Goal: Transaction & Acquisition: Book appointment/travel/reservation

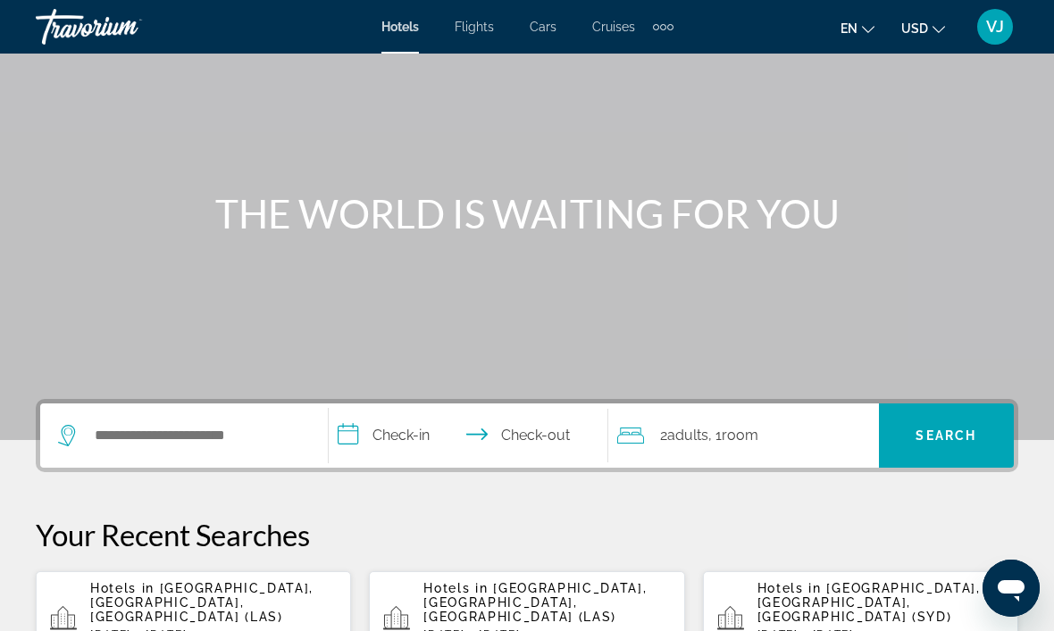
scroll to position [97, 0]
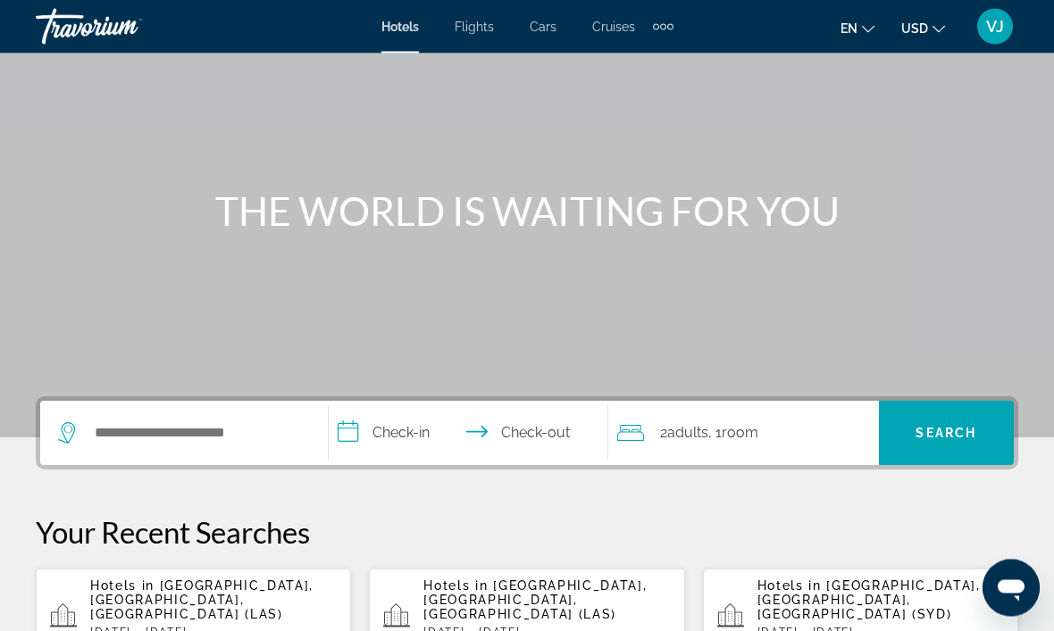
click at [672, 30] on div "Extra navigation items" at bounding box center [663, 26] width 21 height 27
click at [648, 49] on link "Activities" at bounding box center [633, 60] width 70 height 32
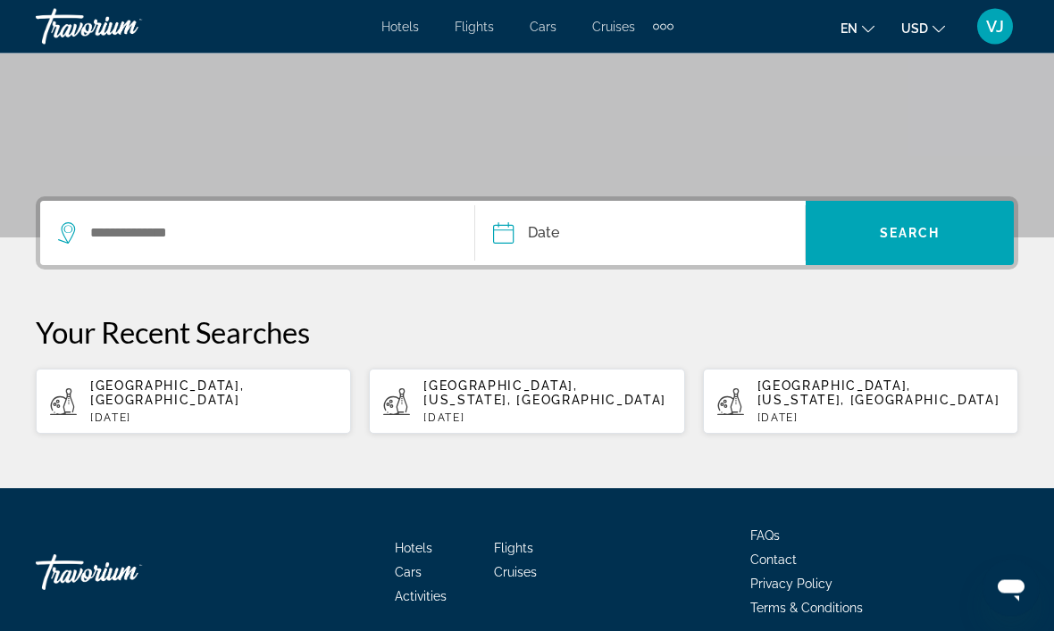
scroll to position [298, 0]
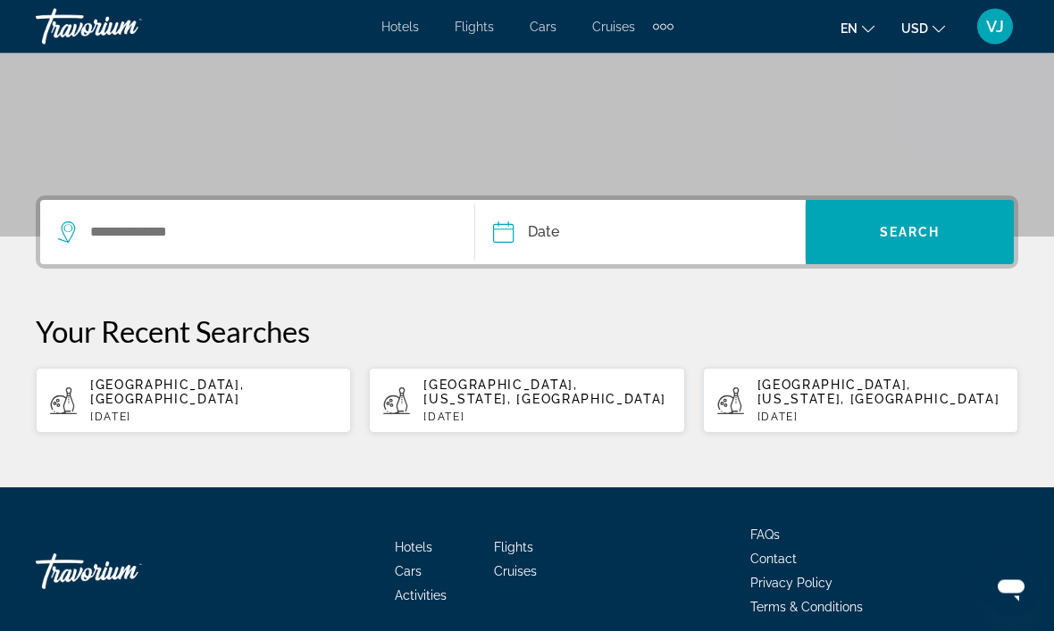
click at [260, 412] on p "[DATE]" at bounding box center [213, 418] width 246 height 13
type input "**********"
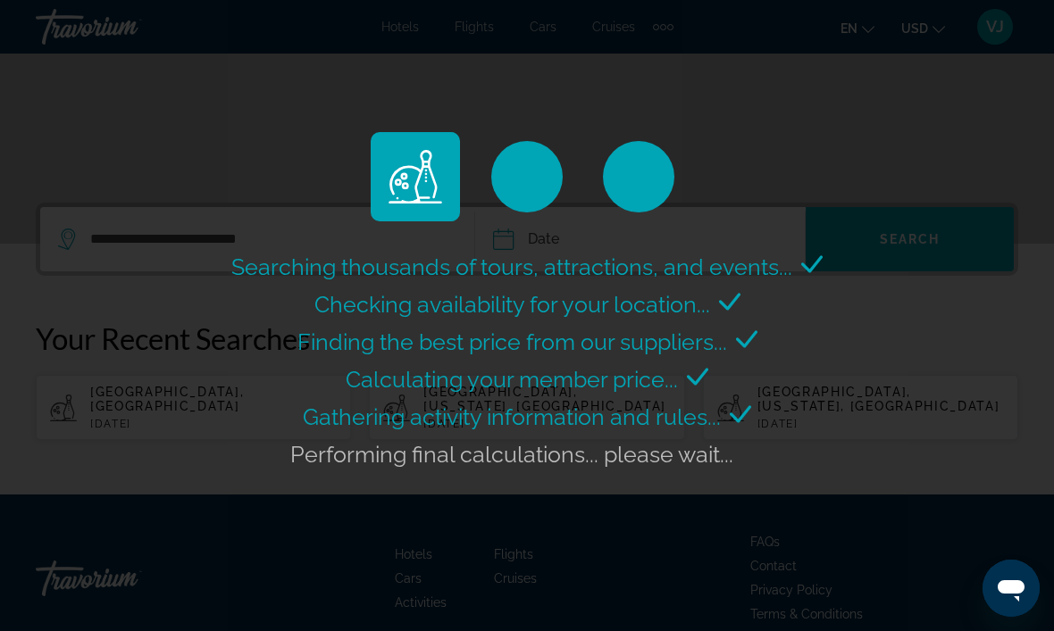
scroll to position [290, 0]
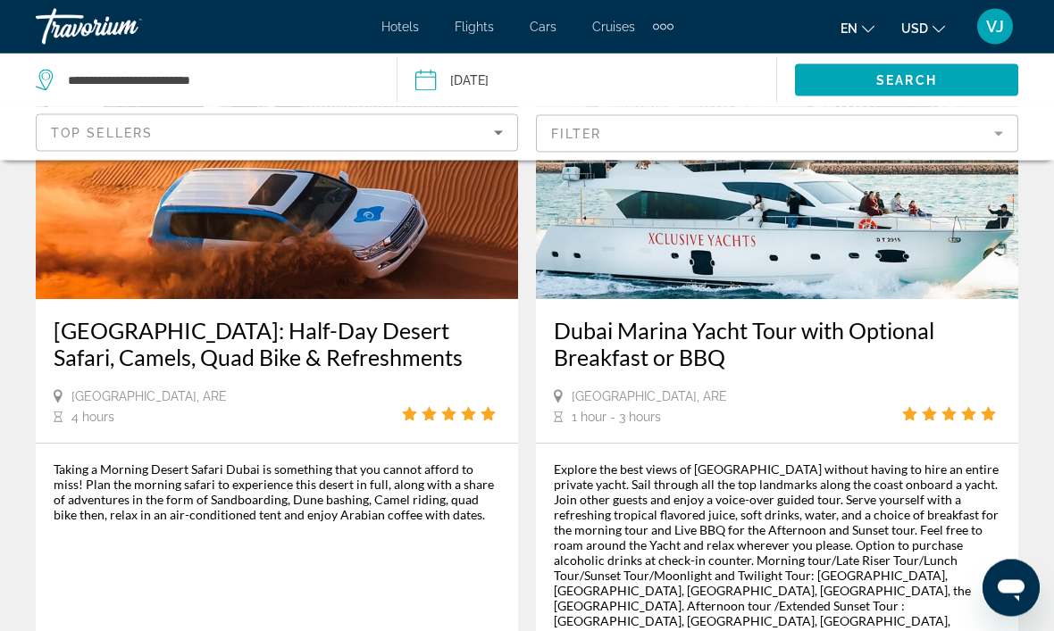
scroll to position [901, 0]
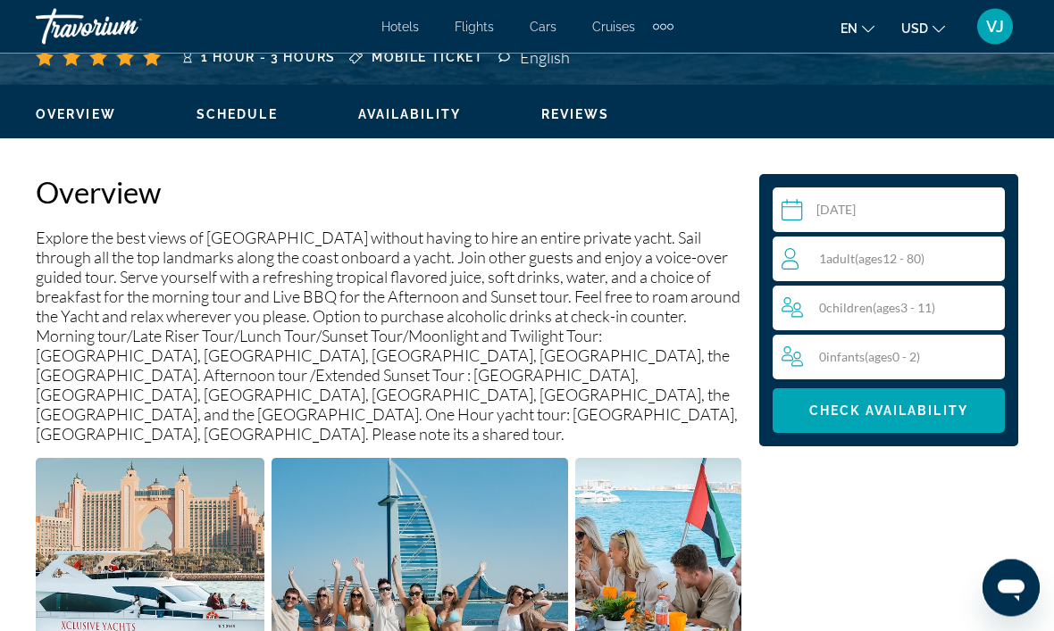
scroll to position [820, 0]
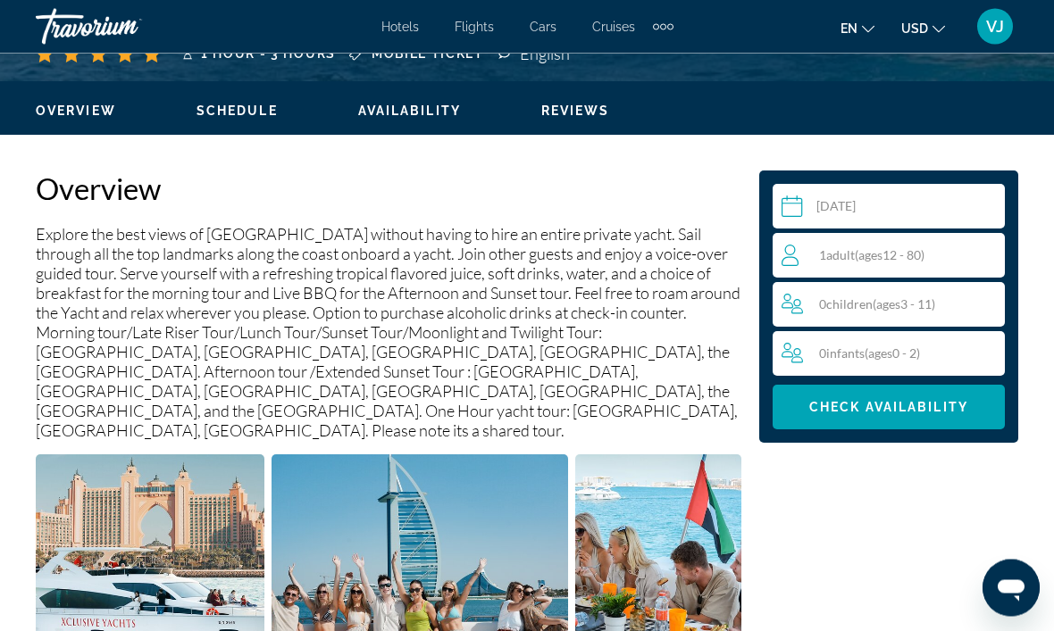
click at [907, 261] on span "( ages [DEMOGRAPHIC_DATA])" at bounding box center [890, 255] width 70 height 15
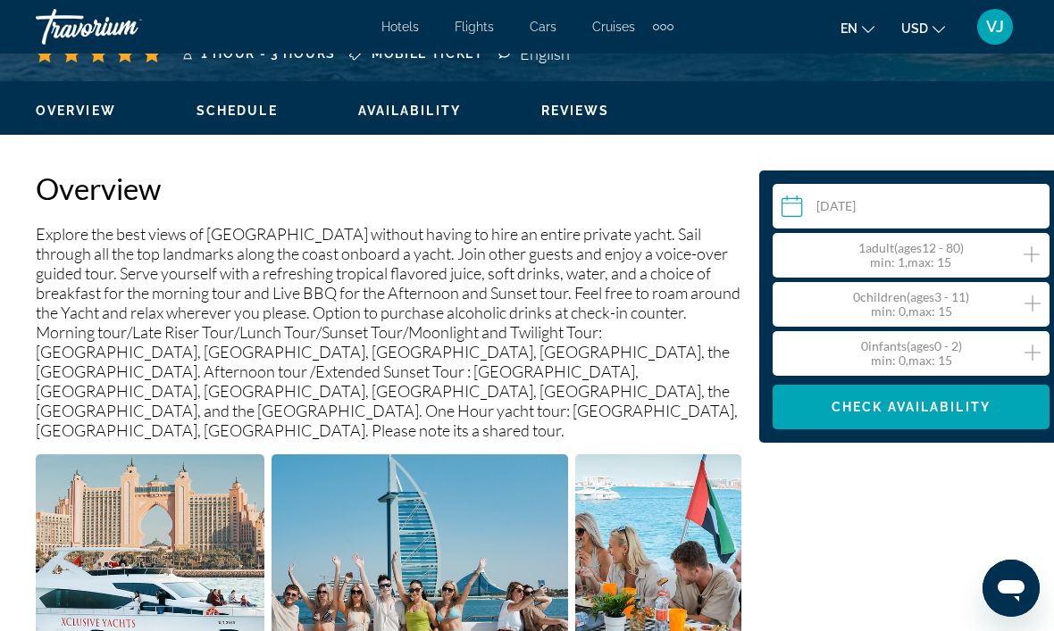
click at [1030, 255] on icon "Increment adults" at bounding box center [1031, 254] width 16 height 16
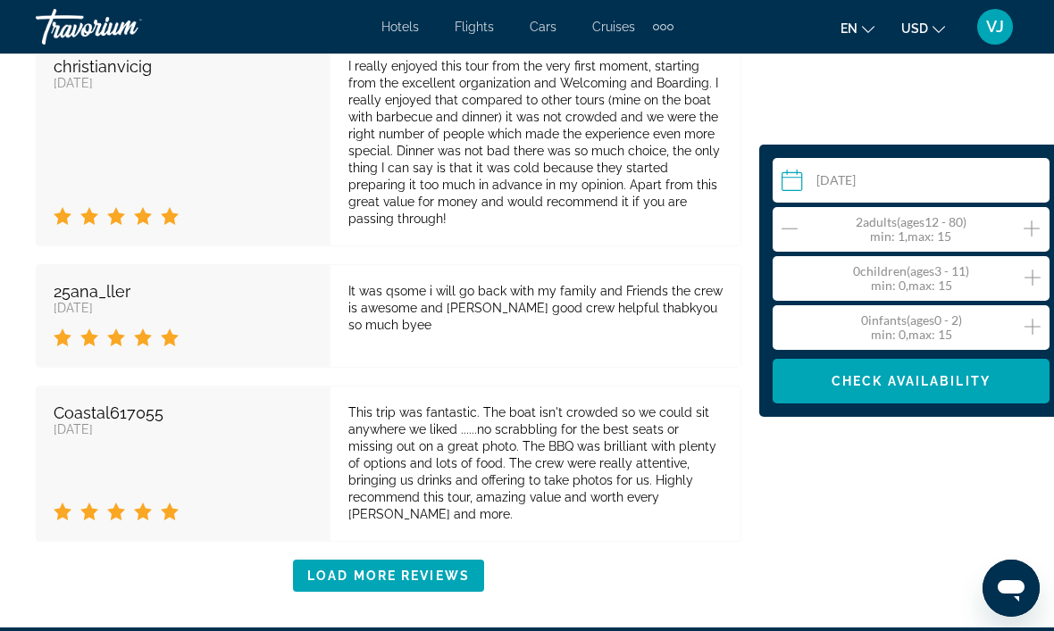
scroll to position [5095, 2]
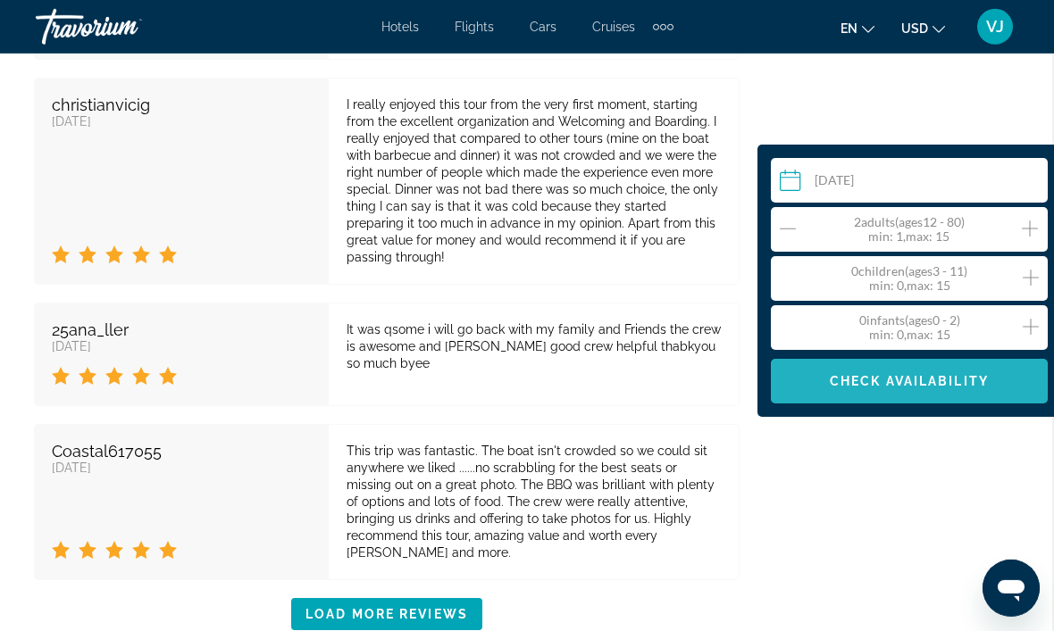
click at [856, 386] on span "Check Availability" at bounding box center [909, 381] width 159 height 14
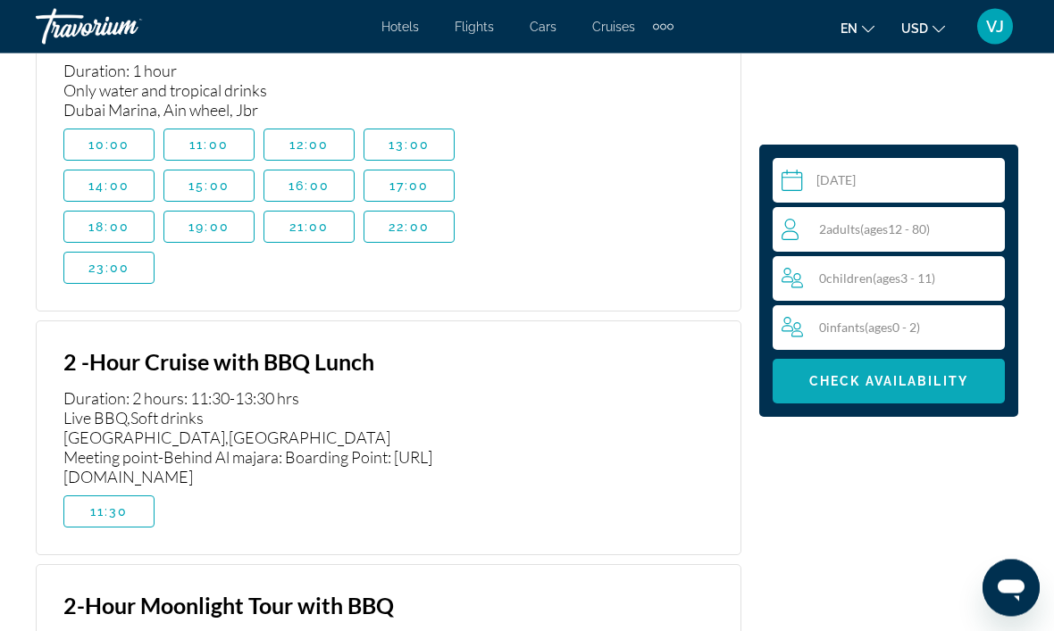
scroll to position [4391, 0]
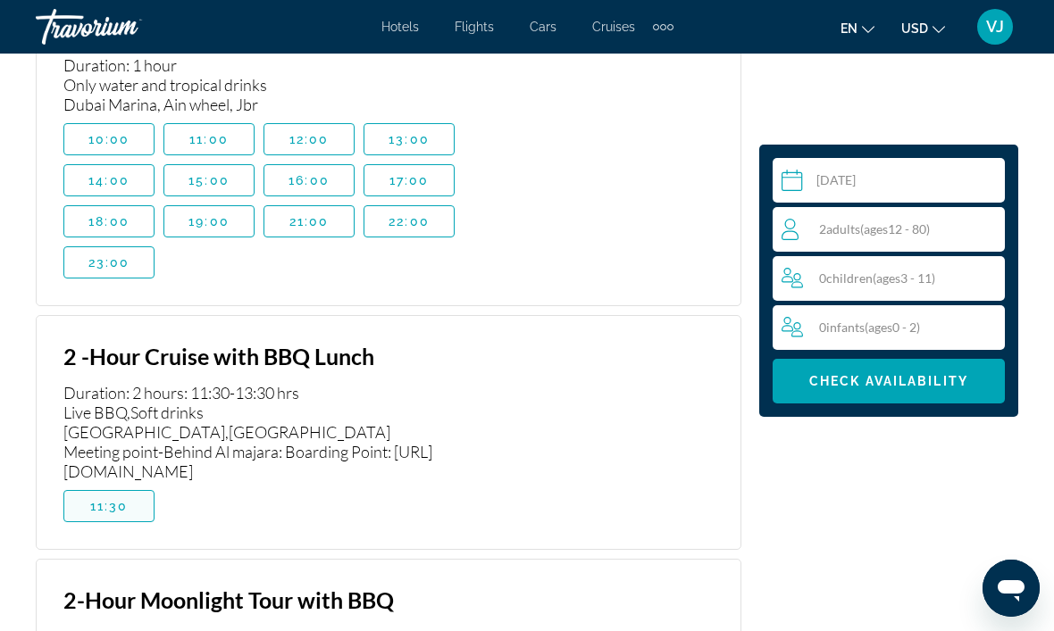
click at [113, 499] on span "11:30" at bounding box center [109, 506] width 38 height 14
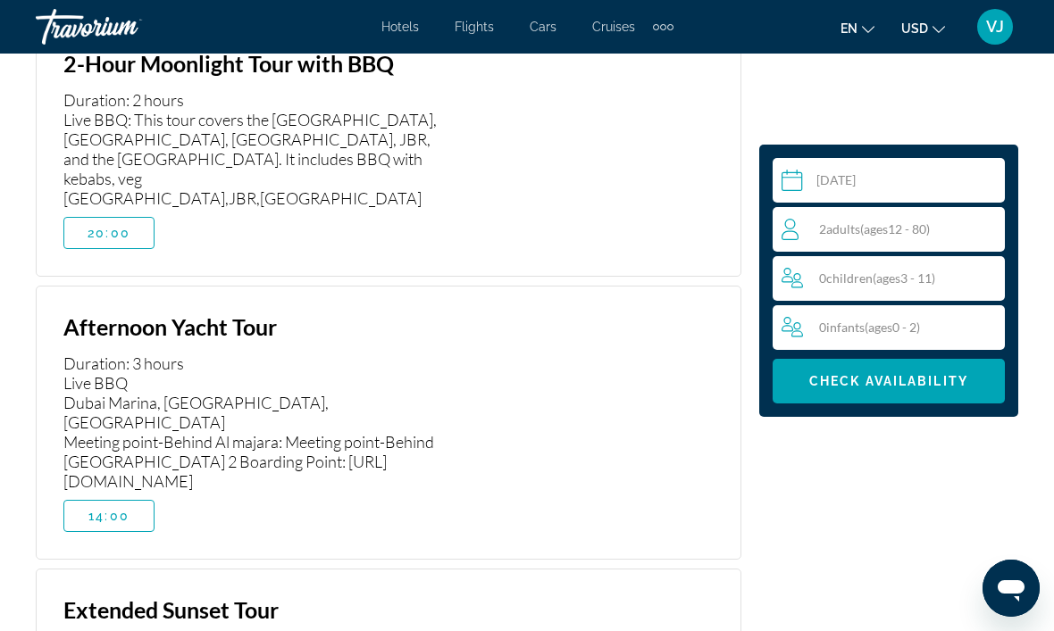
scroll to position [4969, 0]
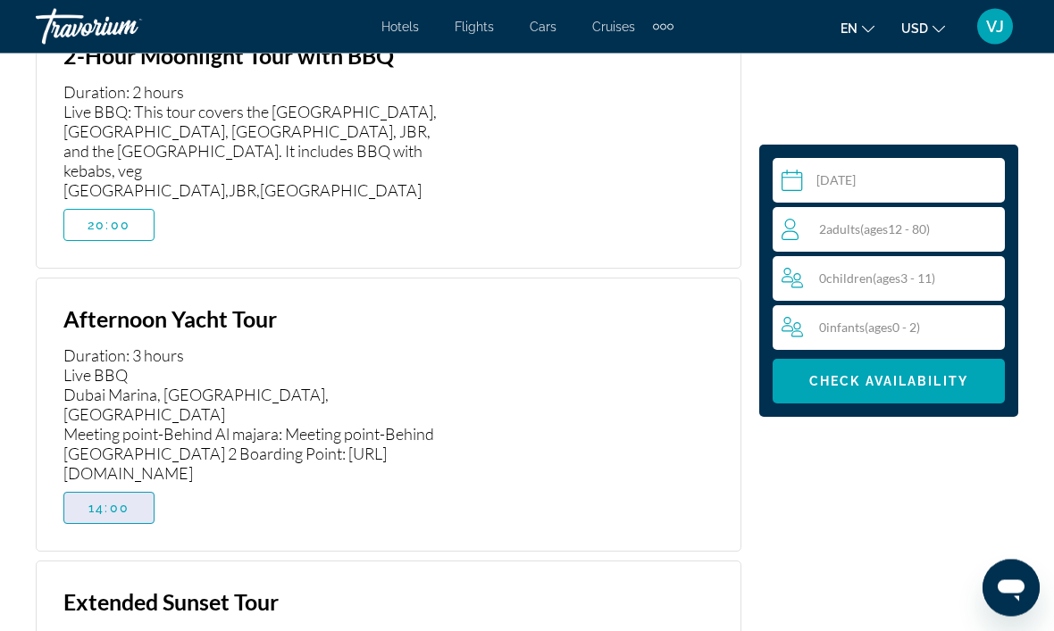
click at [113, 502] on span "14:00" at bounding box center [108, 509] width 41 height 14
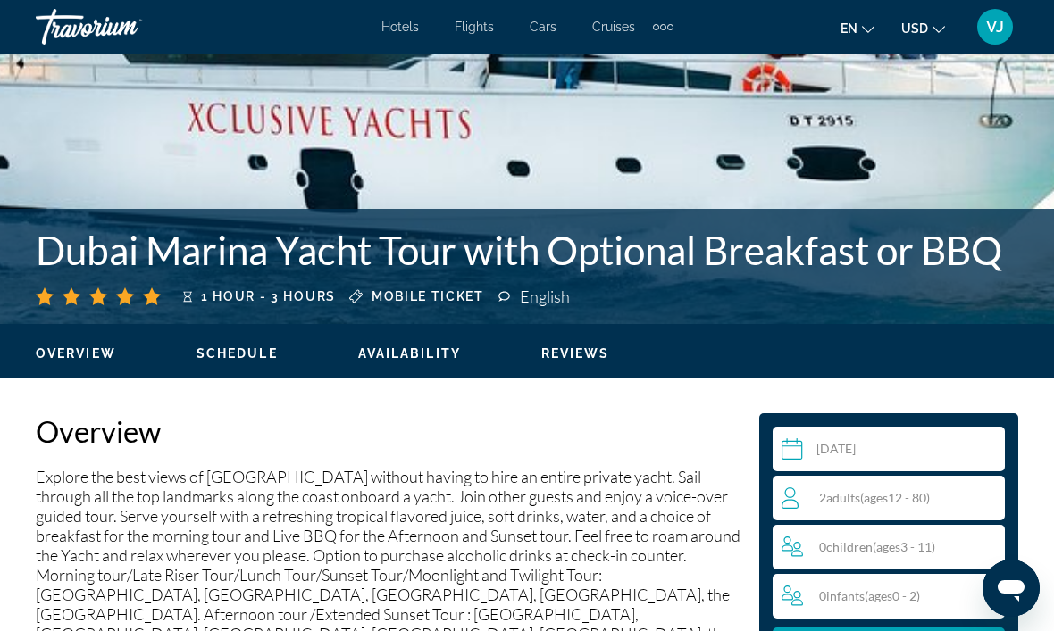
scroll to position [546, 0]
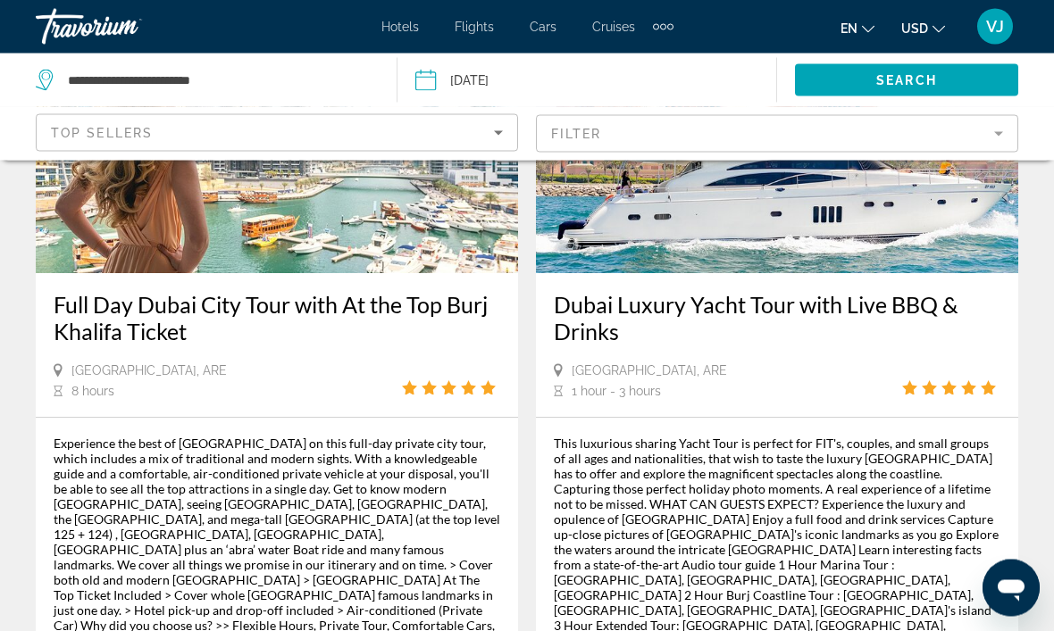
scroll to position [3994, 0]
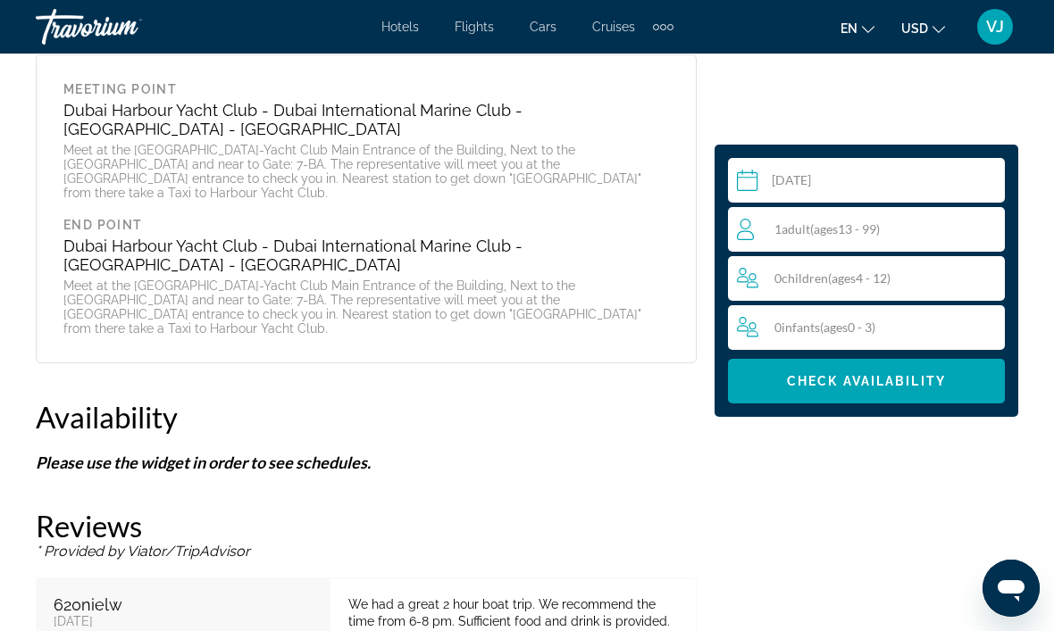
scroll to position [3818, 0]
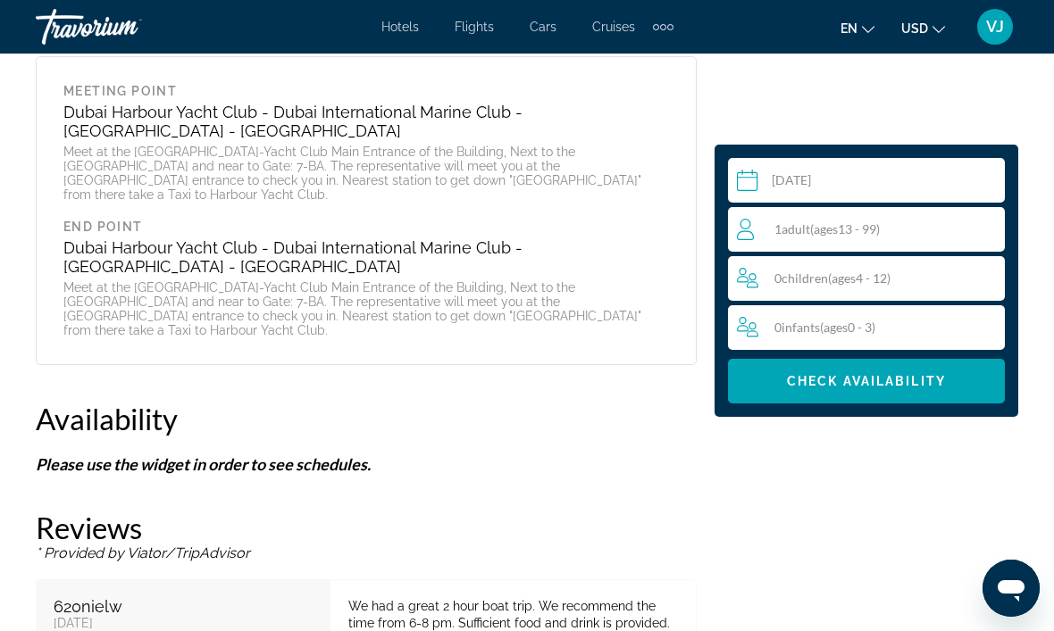
click at [818, 227] on span "ages" at bounding box center [826, 228] width 24 height 15
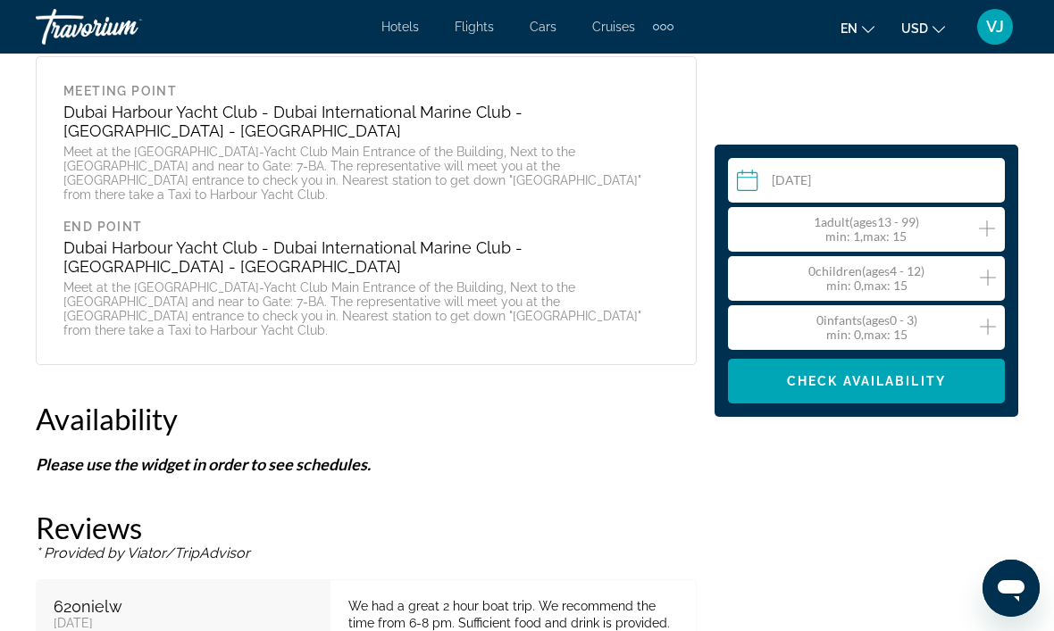
click at [993, 223] on icon "Increment adults" at bounding box center [987, 228] width 16 height 21
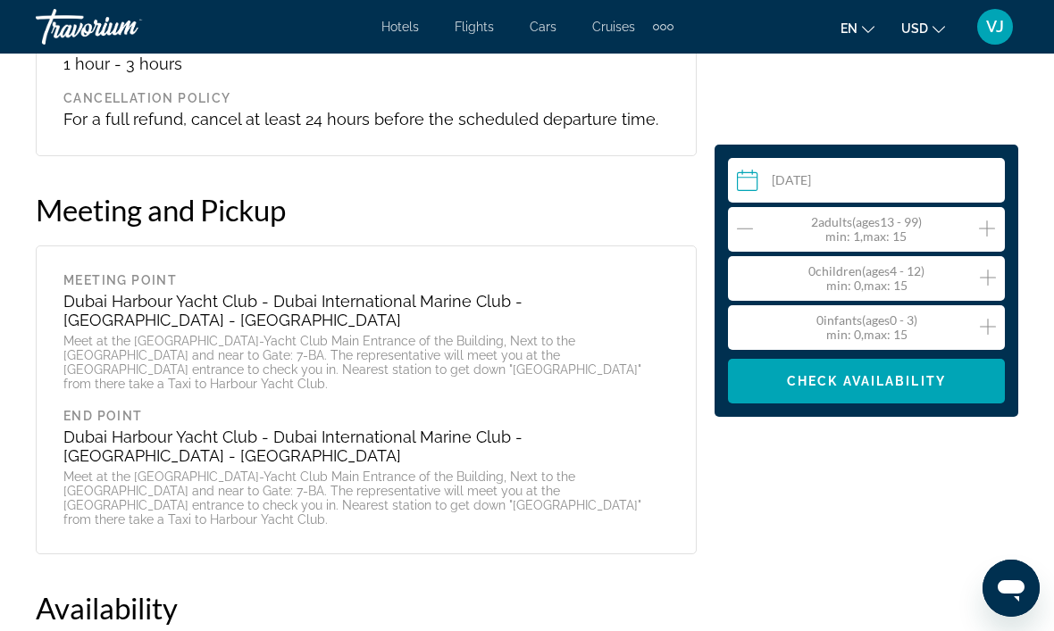
scroll to position [3627, 0]
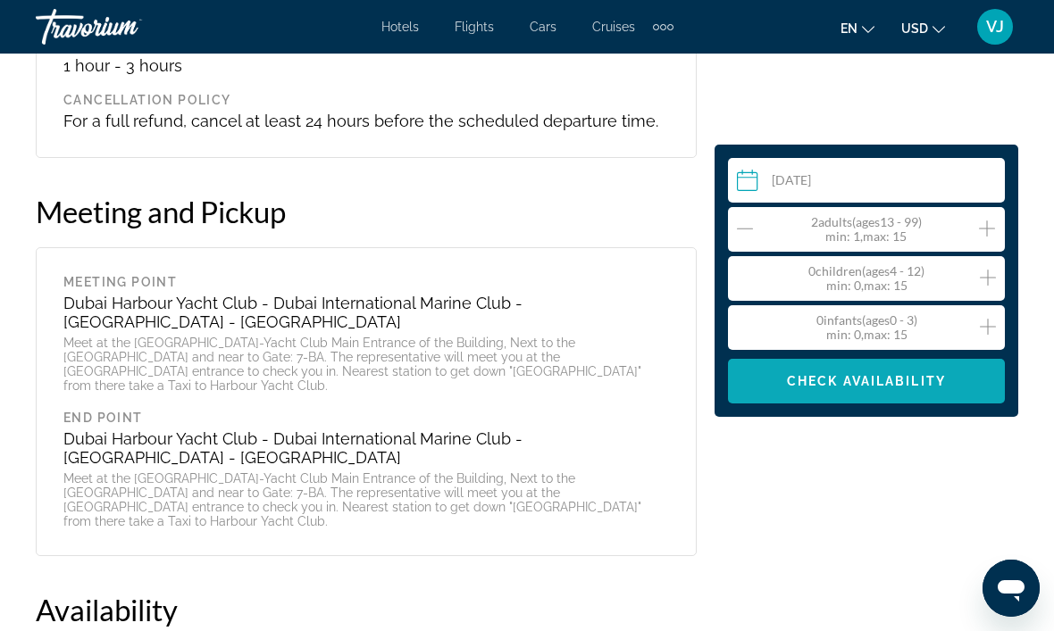
click at [859, 381] on span "Check Availability" at bounding box center [866, 381] width 159 height 14
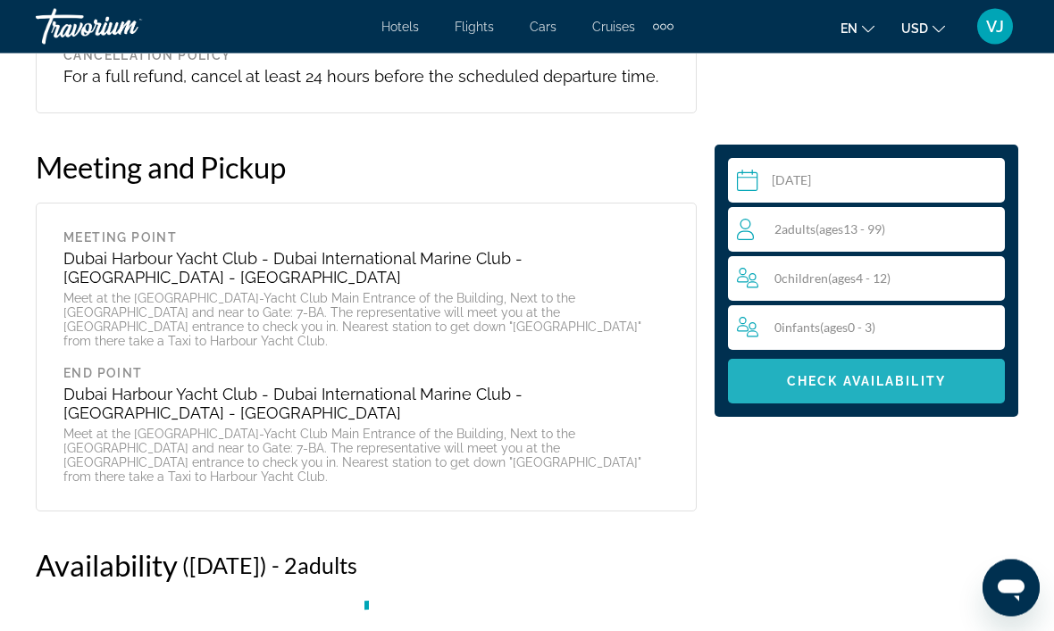
scroll to position [4004, 0]
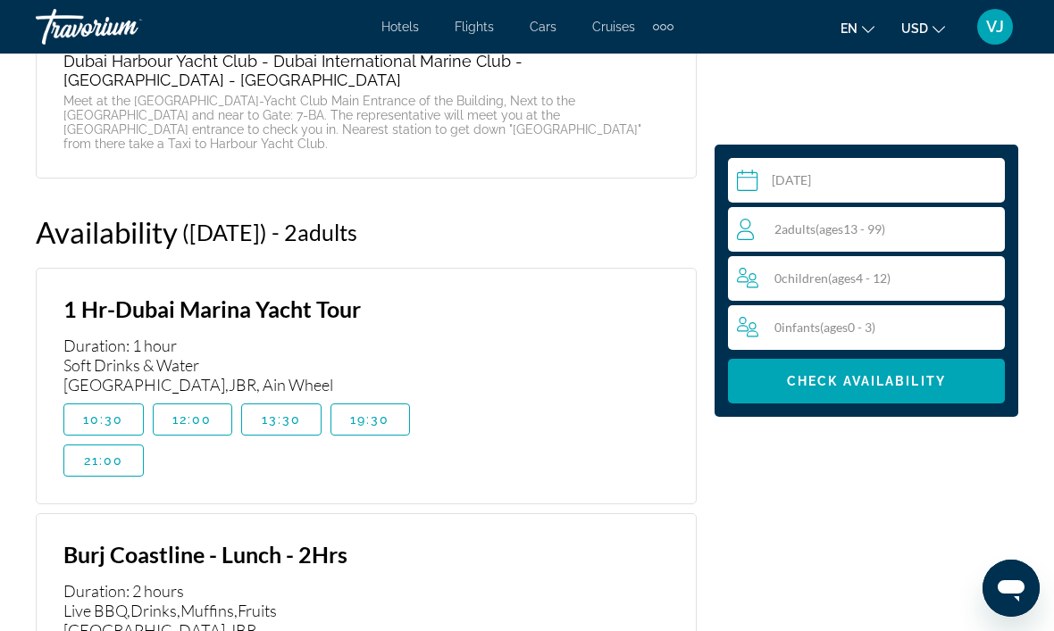
click at [523, 306] on div "Main content" at bounding box center [557, 386] width 223 height 181
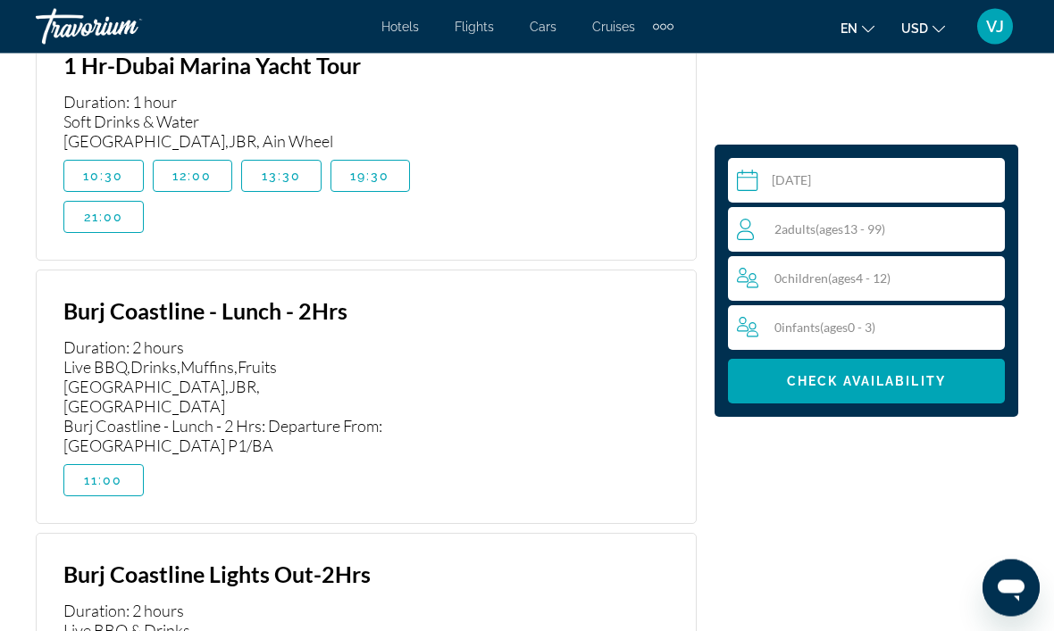
scroll to position [4248, 0]
click at [119, 473] on span "11:00" at bounding box center [103, 480] width 39 height 14
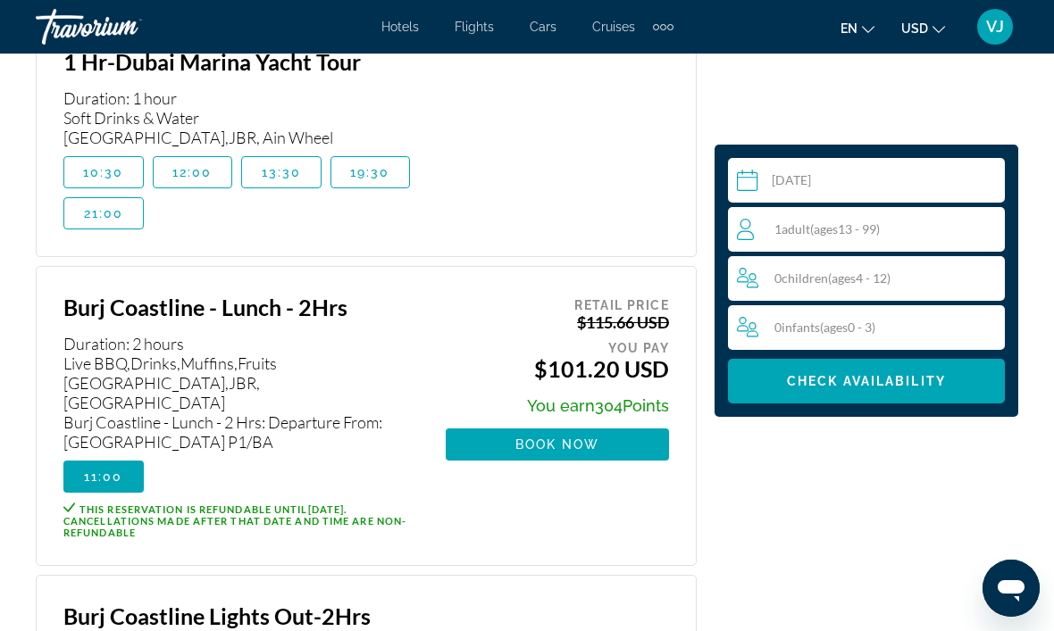
scroll to position [4255, 0]
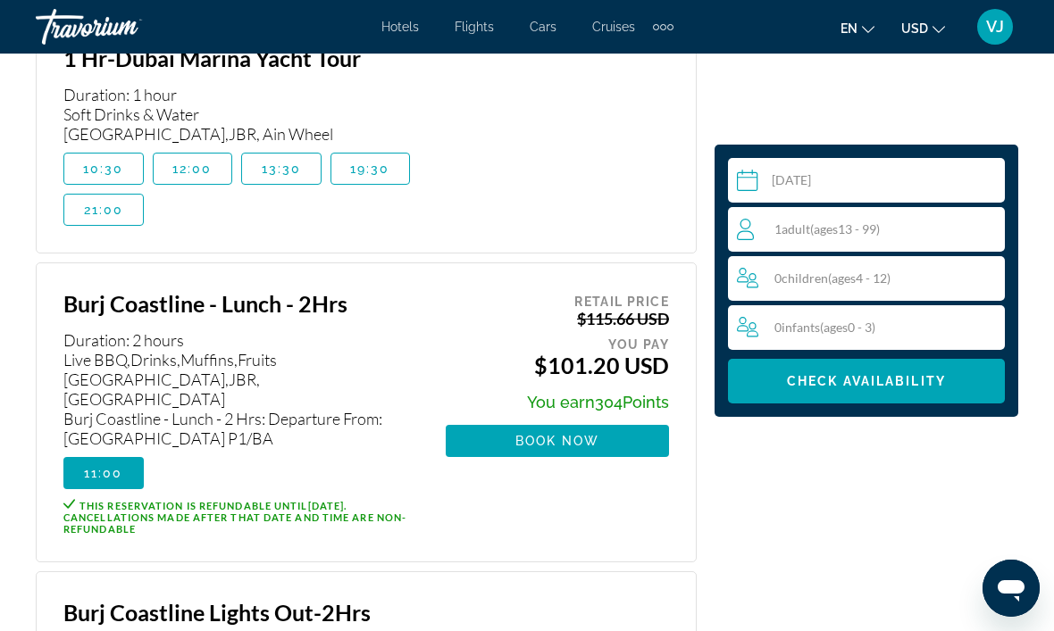
click at [18, 312] on div "Select a date [DATE] Sep *** *** *** *** *** *** *** *** *** *** *** *** 2025 *…" at bounding box center [527, 42] width 1054 height 6612
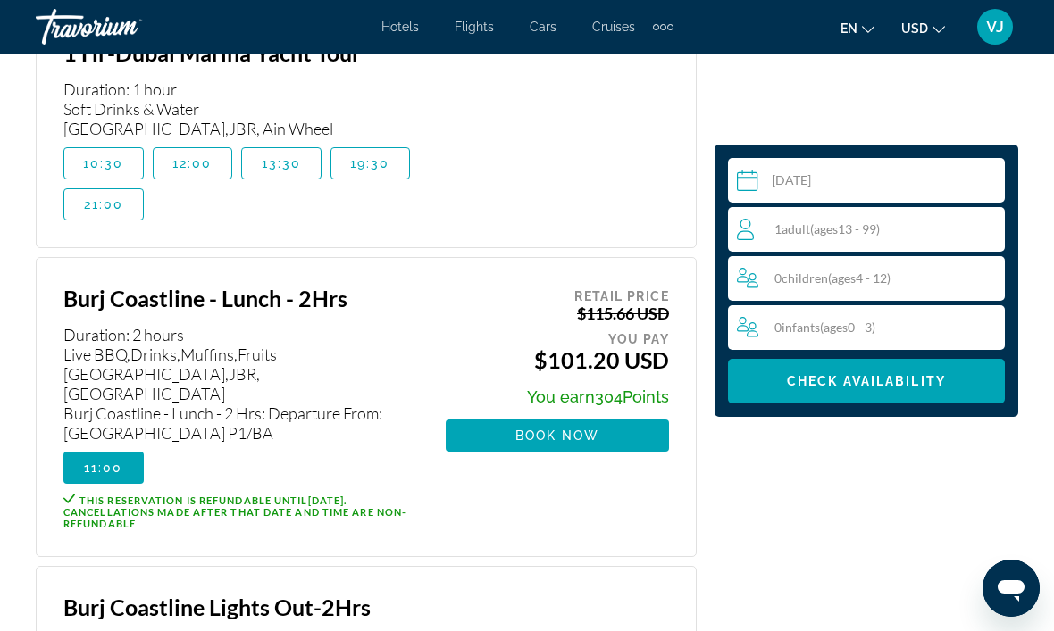
scroll to position [4256, 0]
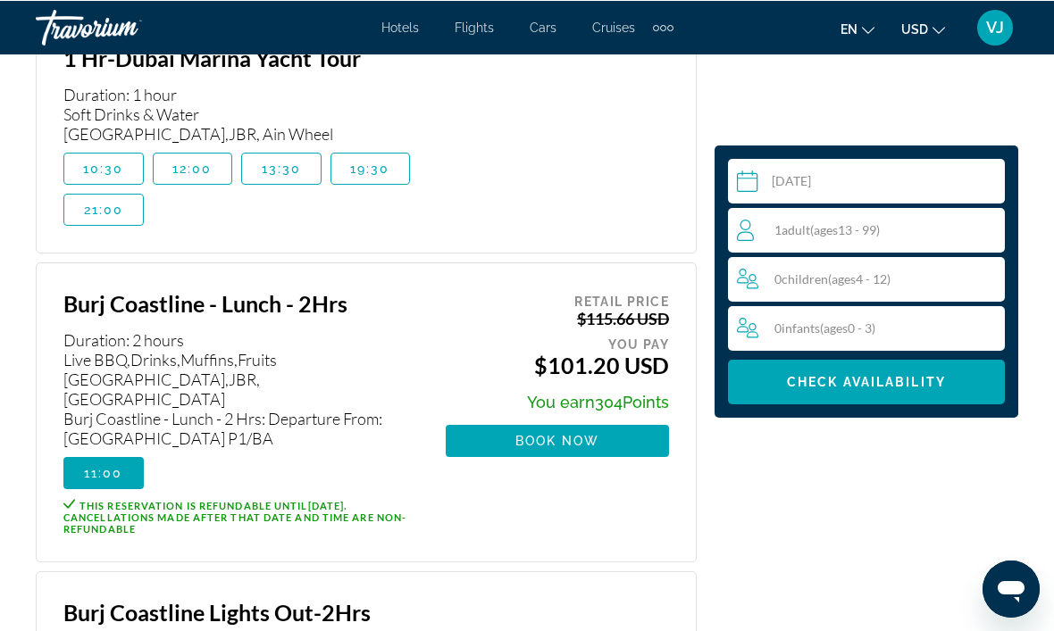
click at [855, 236] on span "( ages [DEMOGRAPHIC_DATA])" at bounding box center [845, 228] width 70 height 15
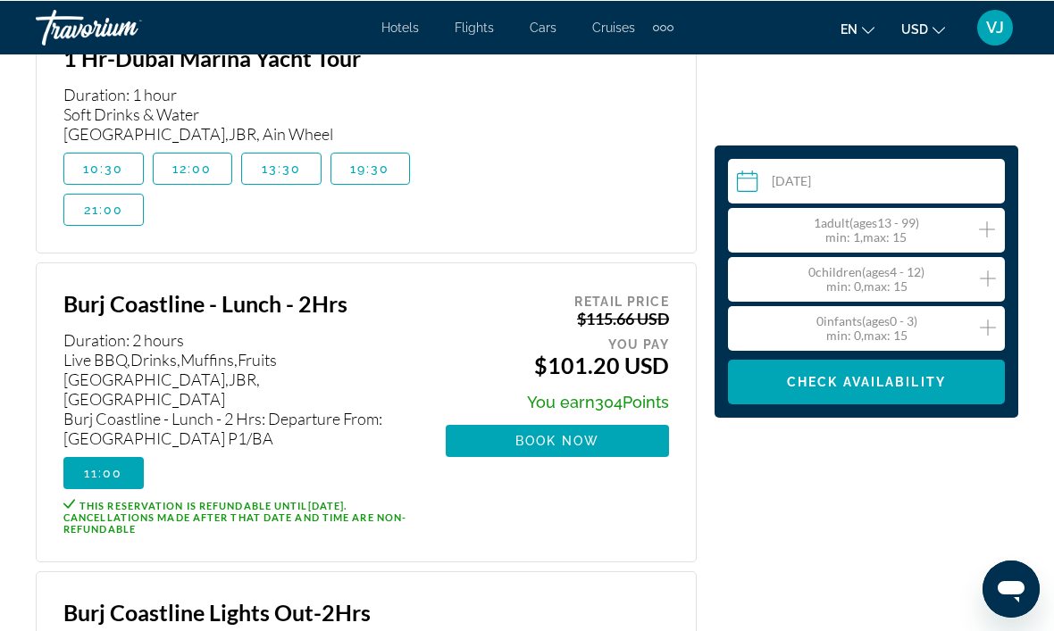
scroll to position [4255, 0]
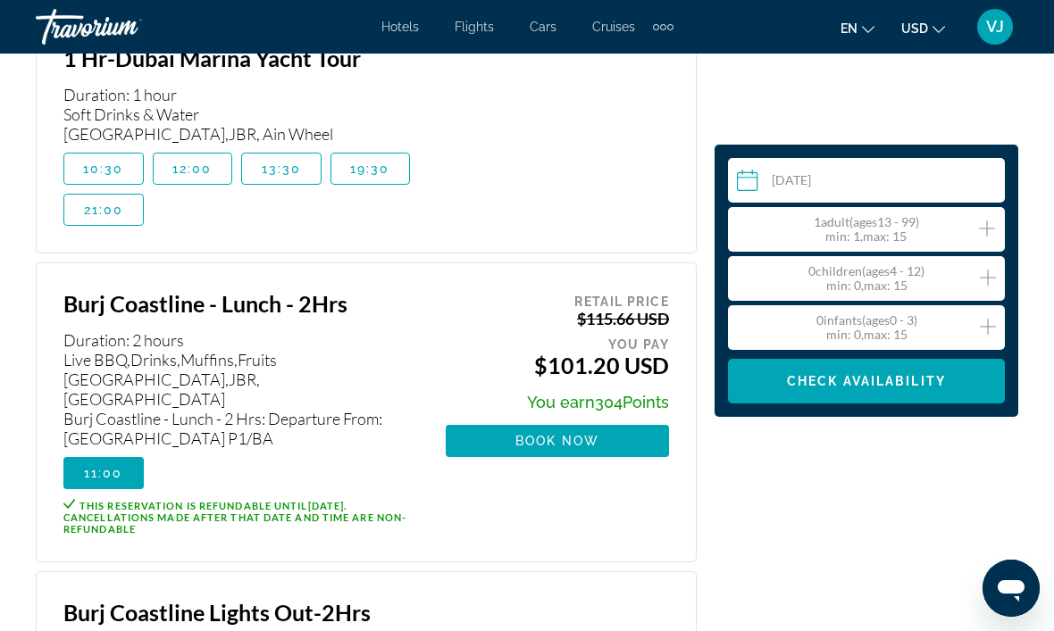
click at [990, 228] on icon "Increment adults" at bounding box center [987, 229] width 16 height 16
click at [892, 375] on span "Check Availability" at bounding box center [866, 381] width 159 height 14
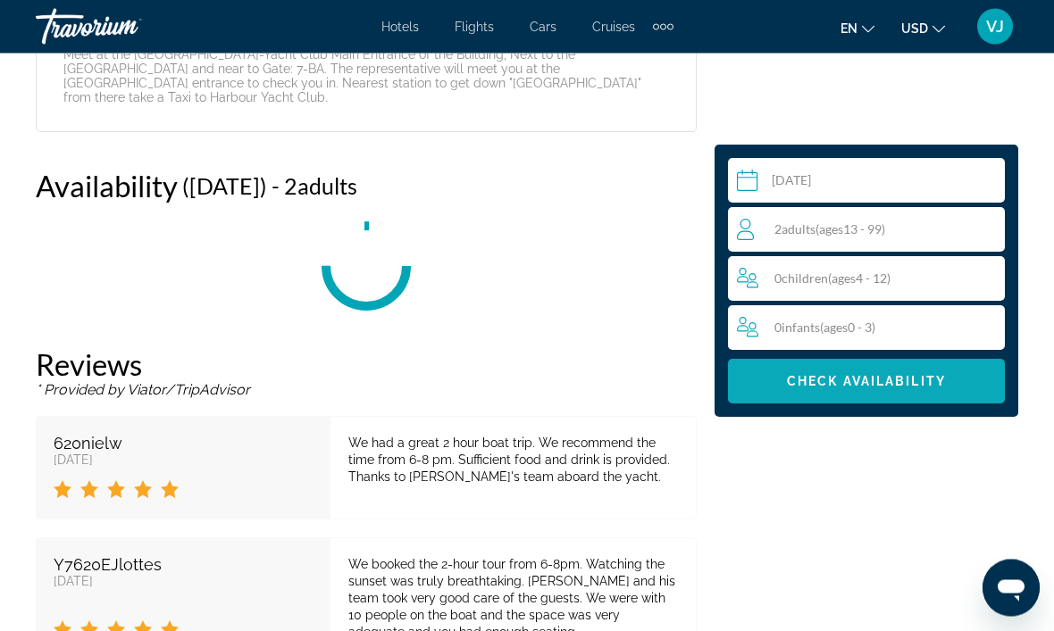
scroll to position [4004, 0]
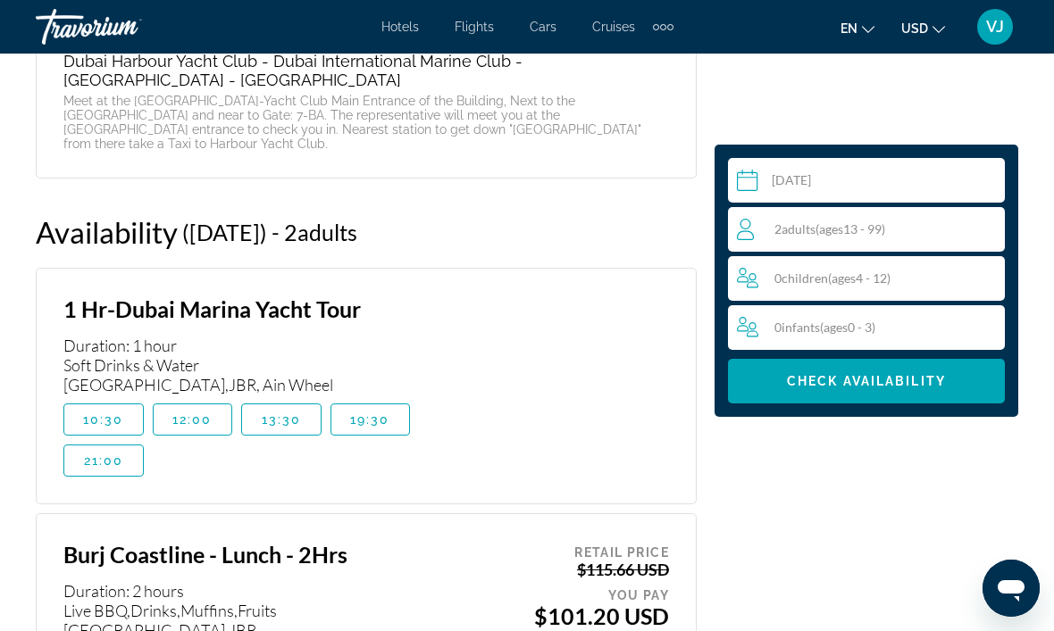
click at [17, 413] on div "Select a date [DATE] Sep *** *** *** *** *** *** *** *** *** *** *** *** 2025 *…" at bounding box center [527, 293] width 1054 height 6612
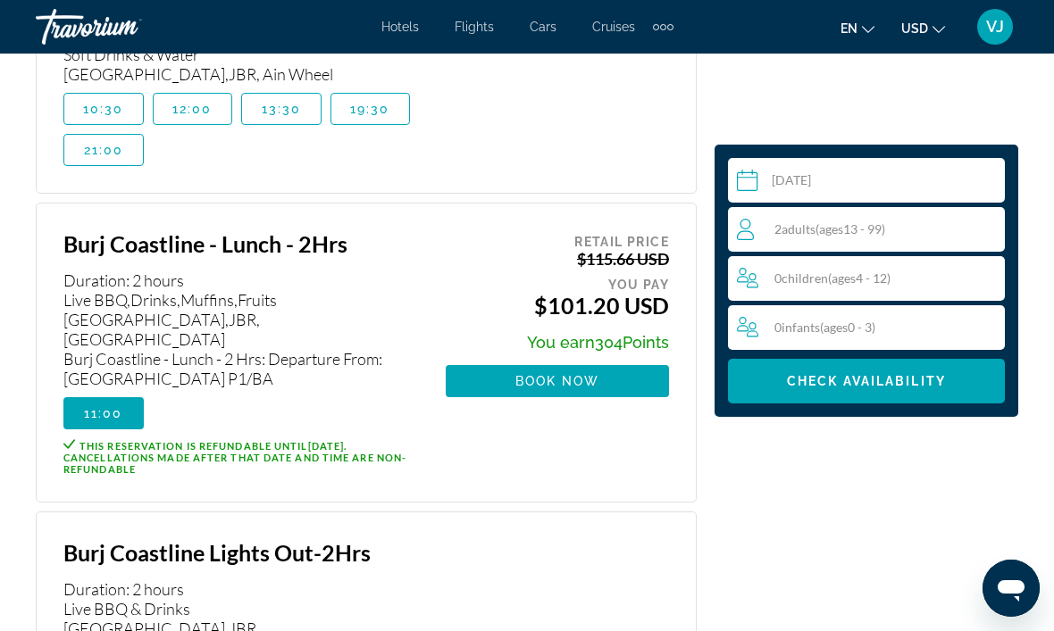
scroll to position [4311, 0]
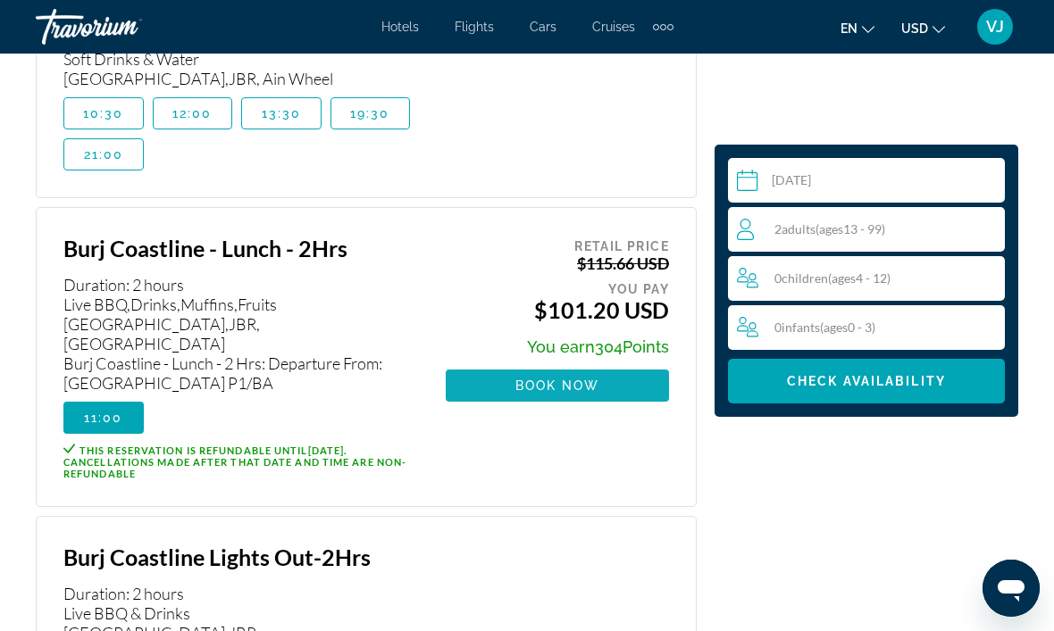
click at [555, 379] on span "Book now" at bounding box center [557, 386] width 85 height 14
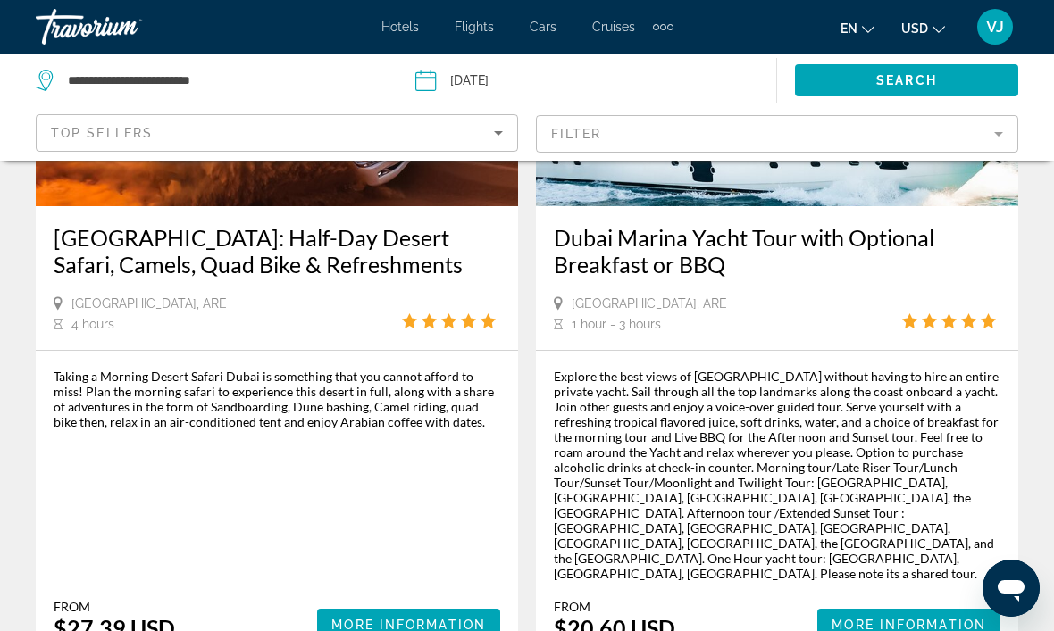
scroll to position [993, 0]
click at [500, 128] on icon "Sort by" at bounding box center [498, 132] width 21 height 21
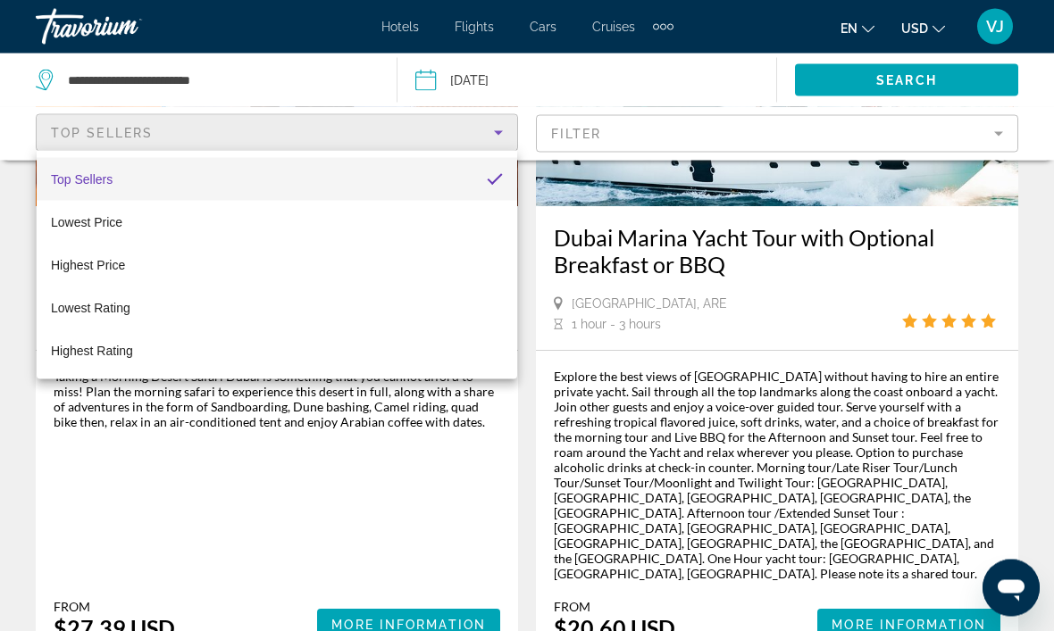
scroll to position [994, 0]
click at [663, 136] on div at bounding box center [527, 315] width 1054 height 631
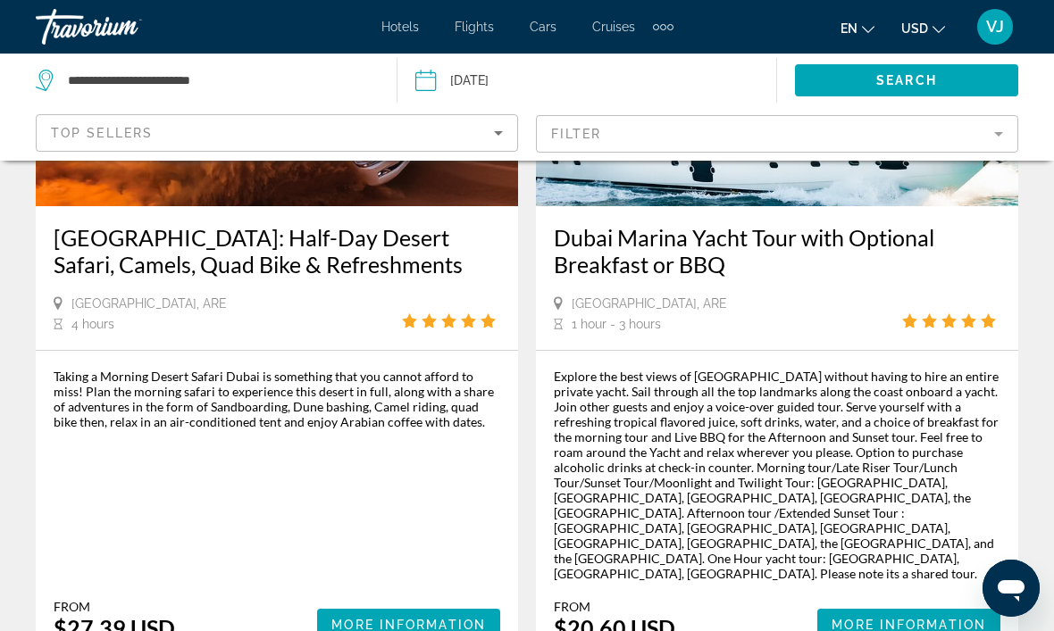
click at [624, 143] on mat-form-field "Filter" at bounding box center [777, 134] width 482 height 38
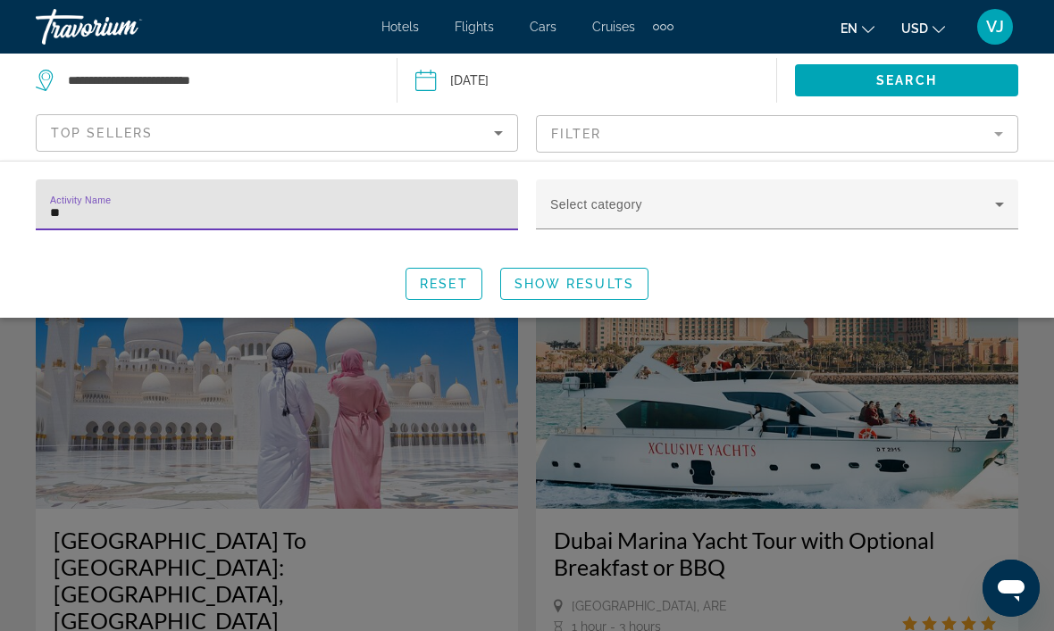
type input "*"
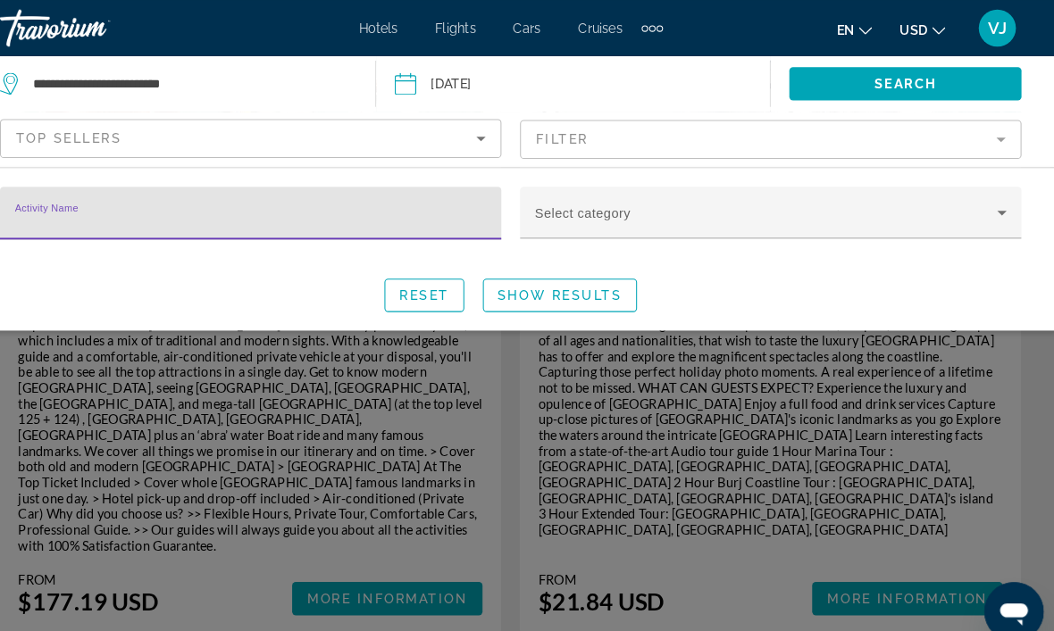
scroll to position [4125, 0]
click at [371, 440] on div "Search widget" at bounding box center [527, 445] width 1054 height 372
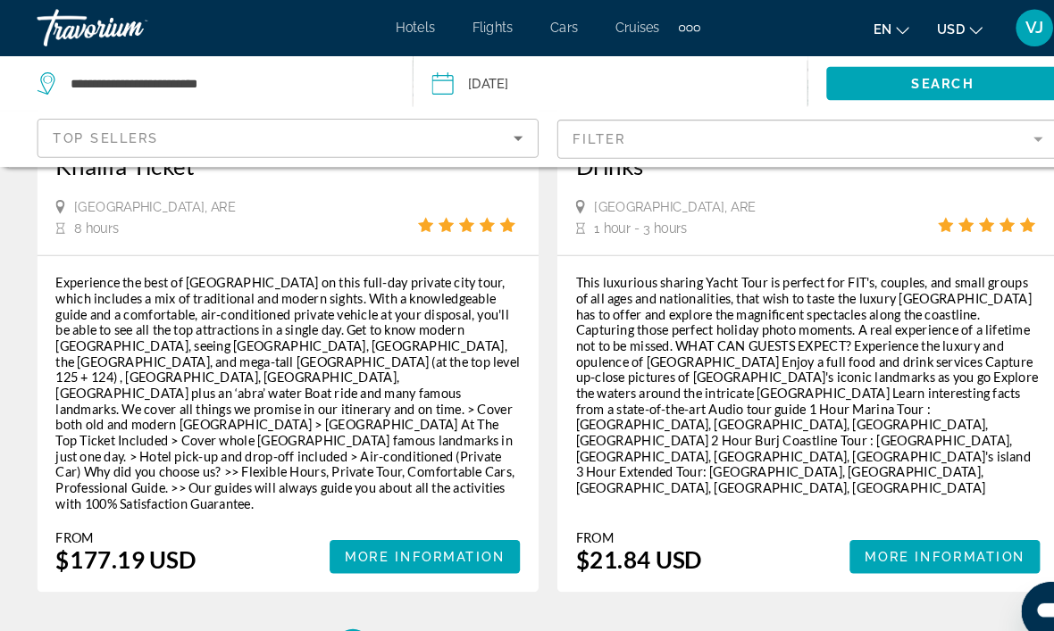
scroll to position [4165, 0]
click at [410, 608] on link "page 2" at bounding box center [402, 623] width 31 height 31
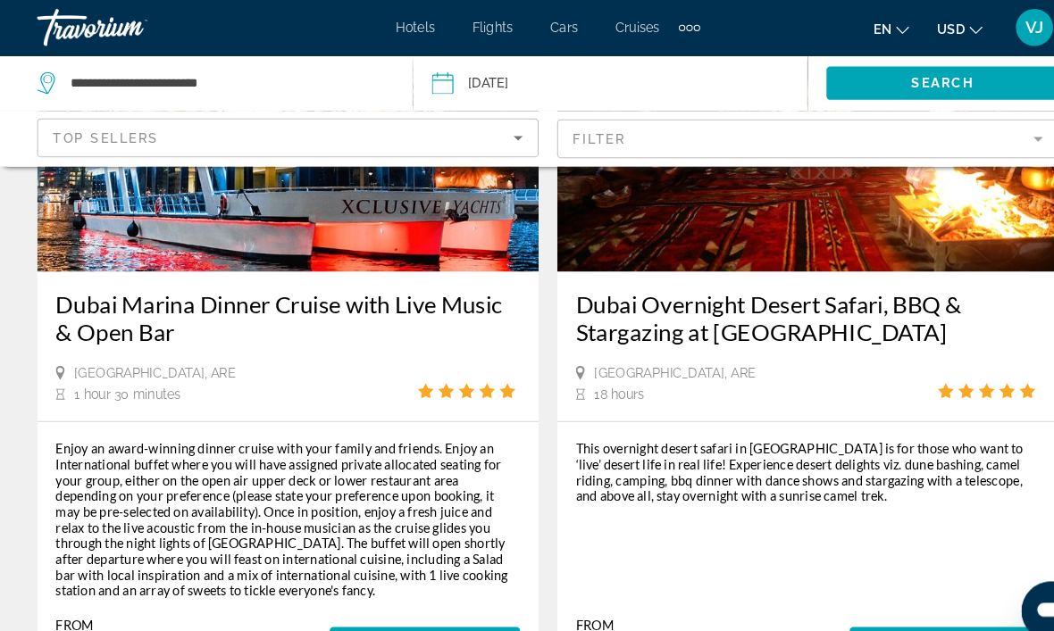
scroll to position [2291, 0]
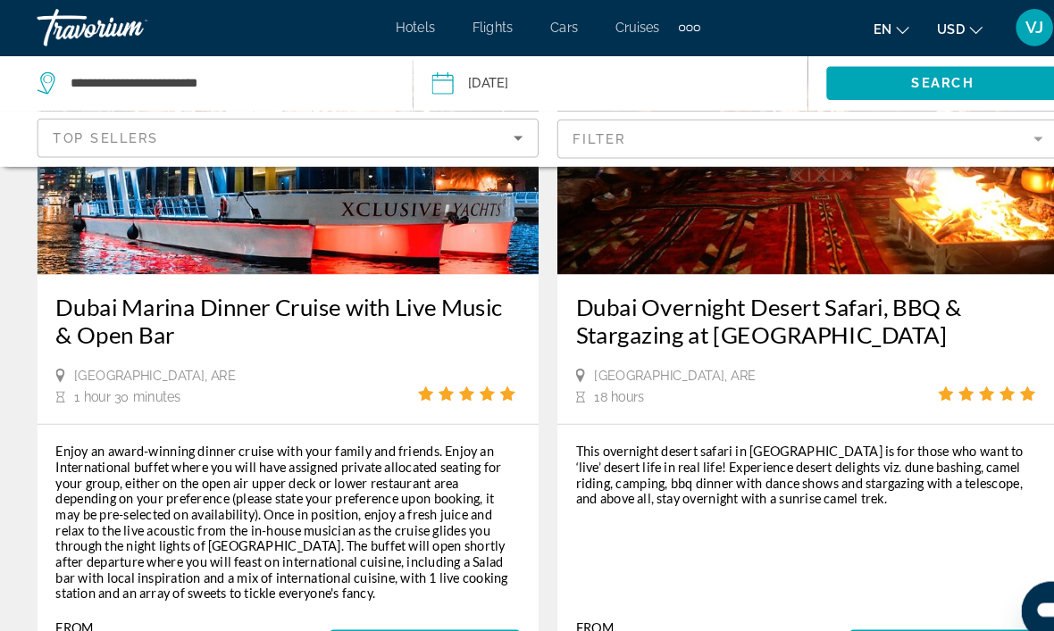
click at [416, 615] on span "More Information" at bounding box center [408, 622] width 154 height 14
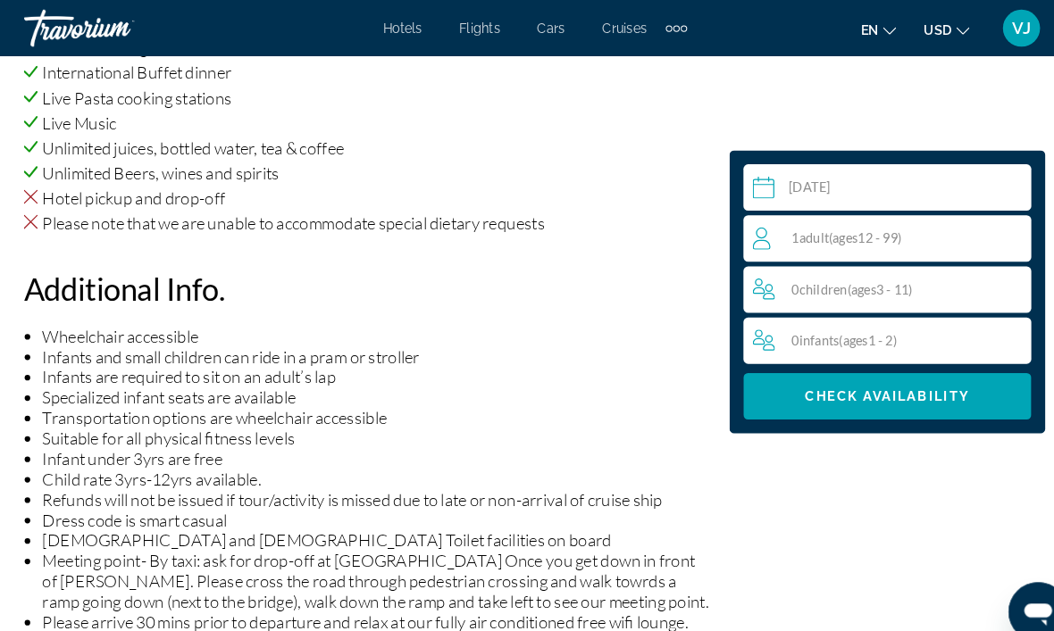
scroll to position [1996, 0]
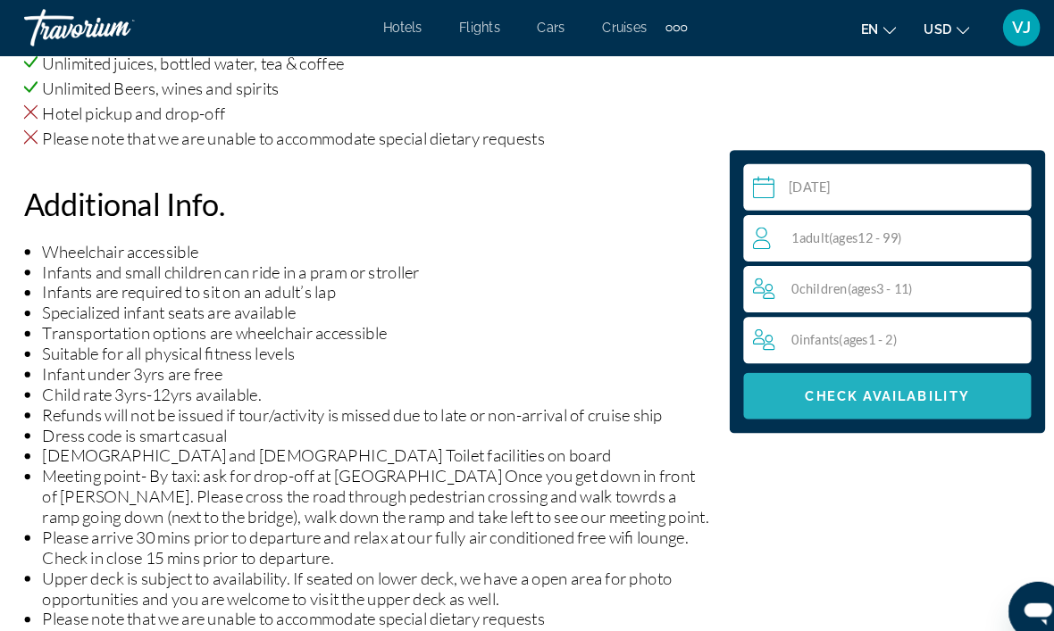
click at [866, 383] on span "Check Availability" at bounding box center [866, 381] width 159 height 14
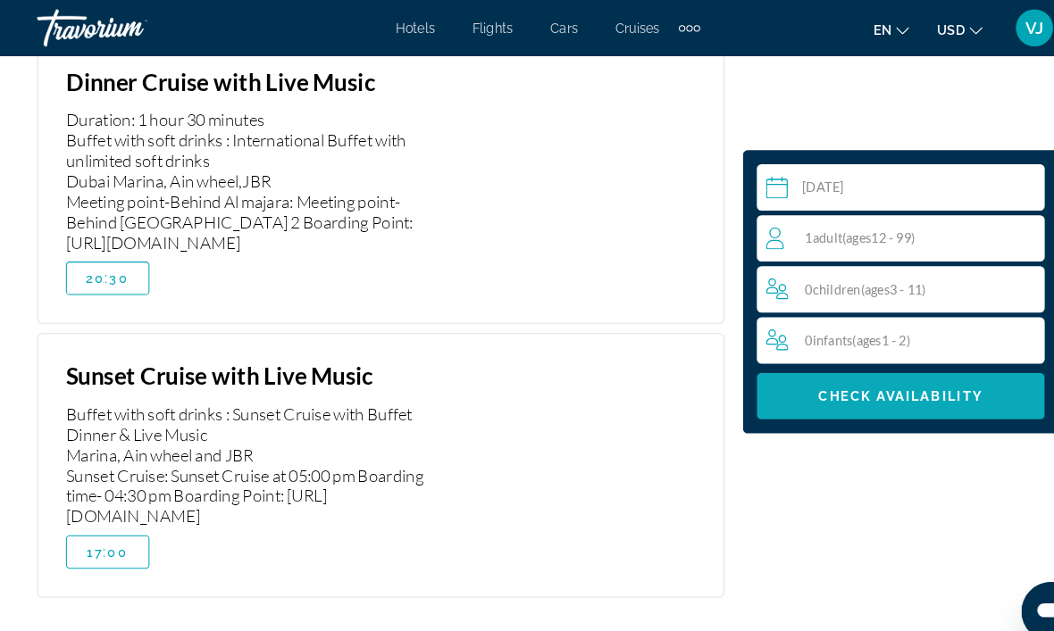
scroll to position [3714, 0]
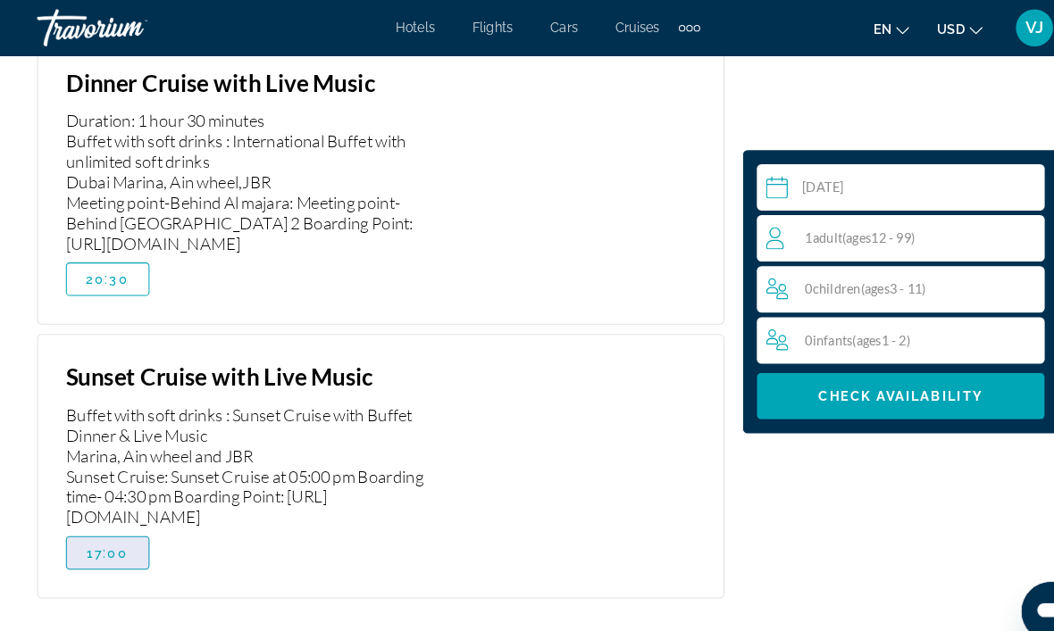
click at [114, 525] on span "17:00" at bounding box center [104, 532] width 40 height 14
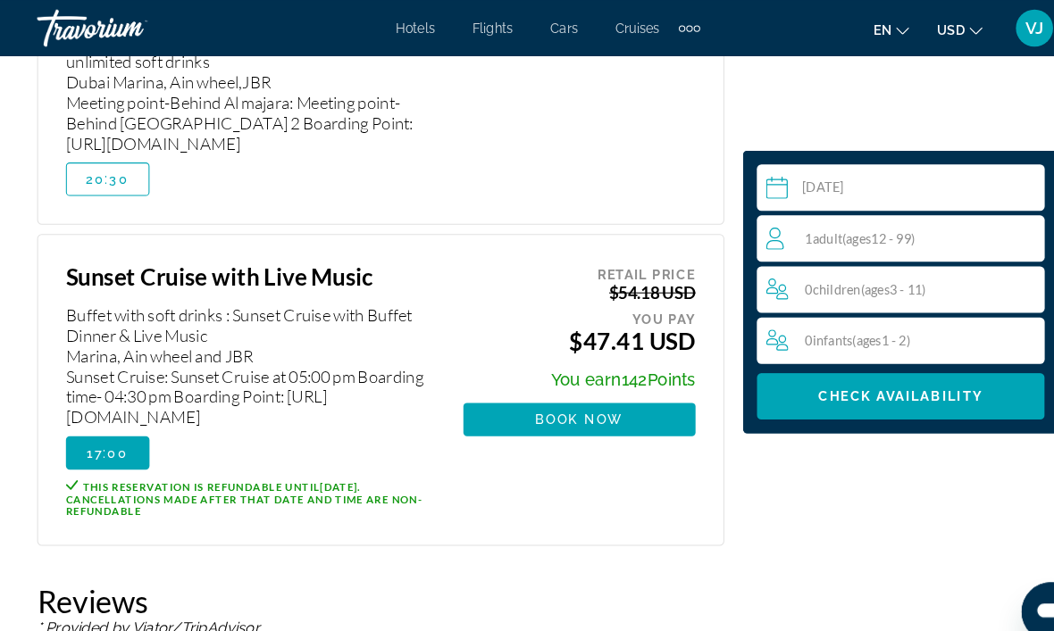
scroll to position [3811, 0]
click at [894, 230] on div "1 Adult Adults ( ages [DEMOGRAPHIC_DATA])" at bounding box center [870, 229] width 267 height 21
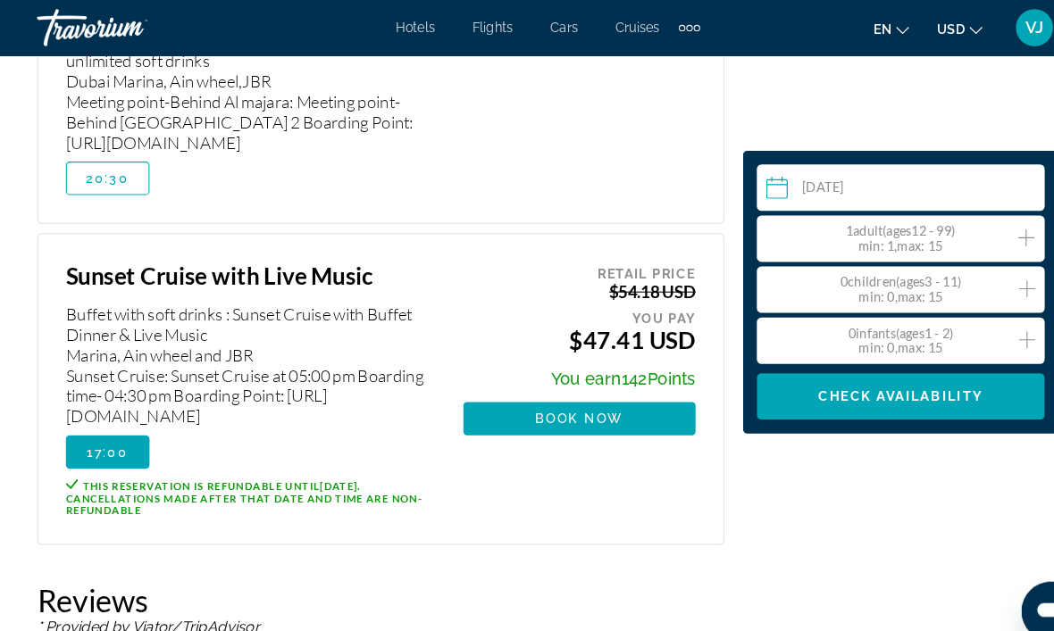
scroll to position [3812, 0]
click at [989, 237] on icon "Increment adults" at bounding box center [987, 228] width 16 height 21
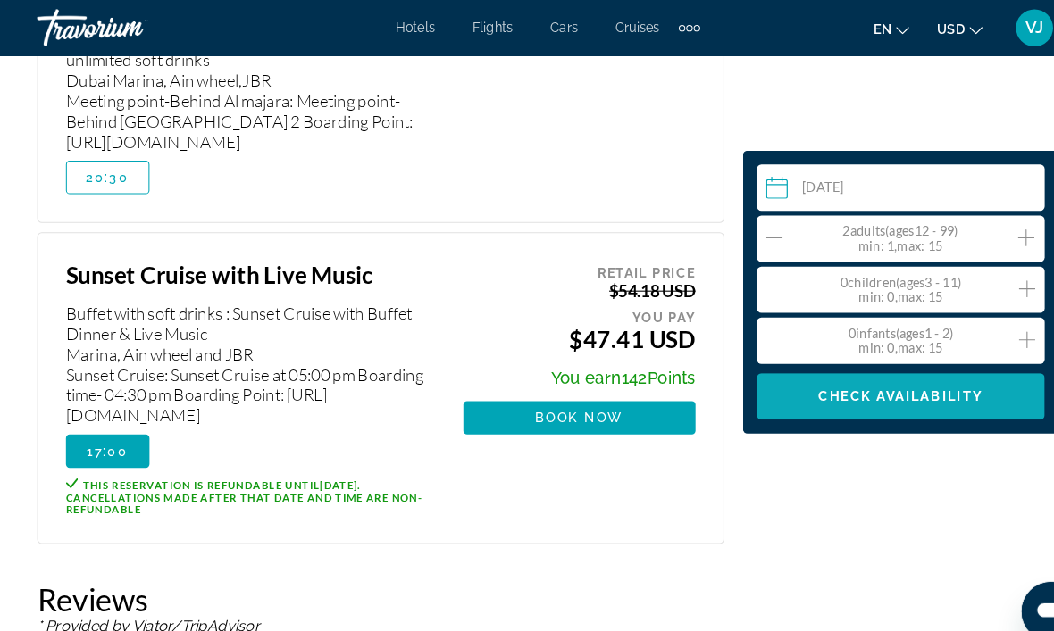
click at [881, 380] on span "Check Availability" at bounding box center [866, 381] width 159 height 14
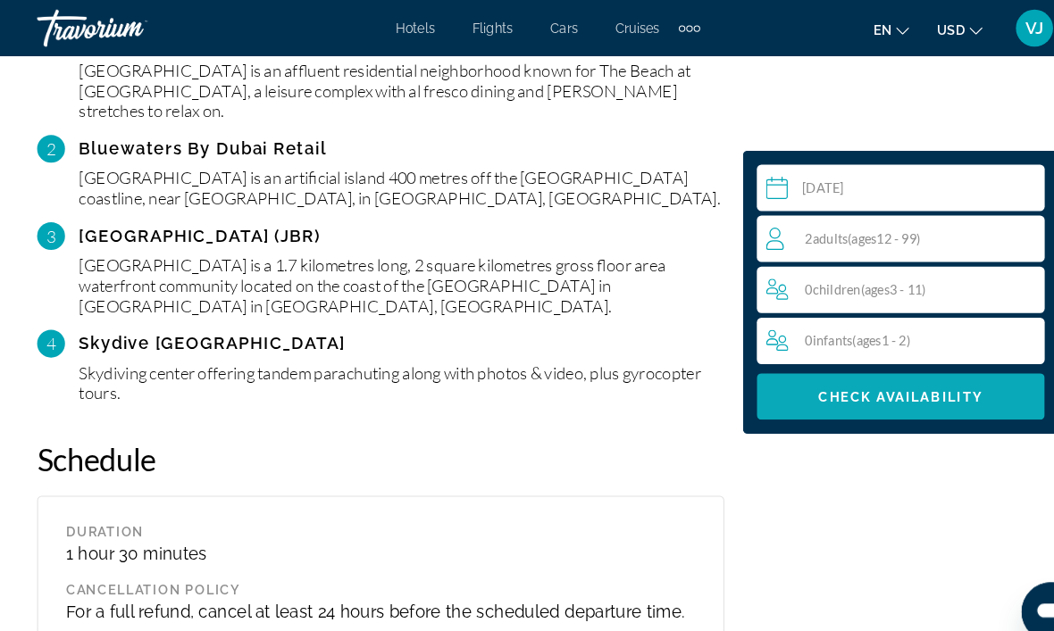
scroll to position [2734, 0]
click at [854, 185] on input "Main content" at bounding box center [870, 183] width 284 height 50
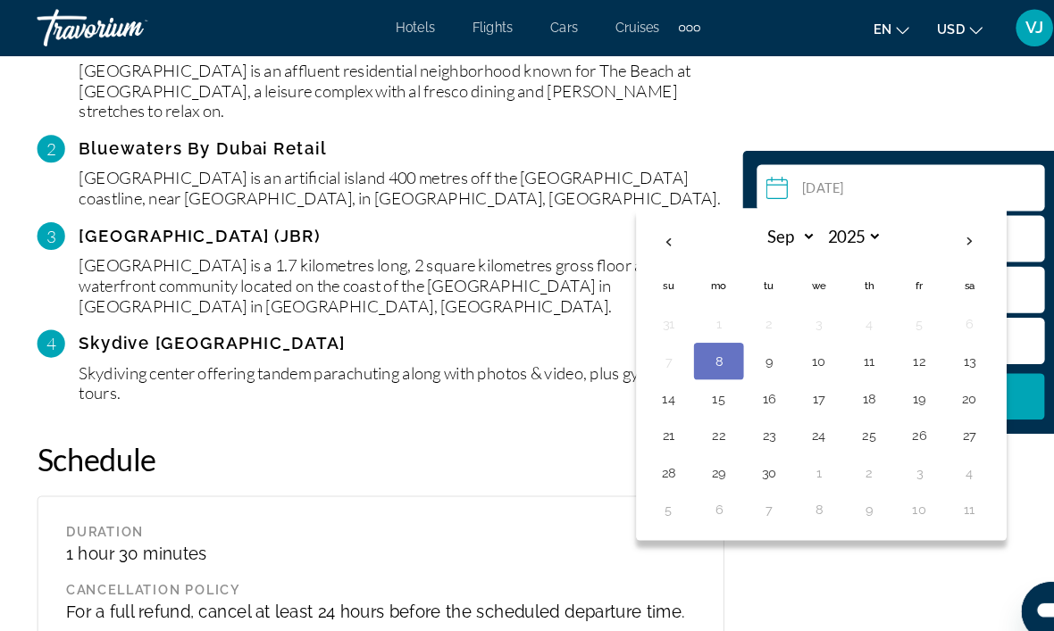
click at [740, 346] on button "9" at bounding box center [739, 347] width 29 height 25
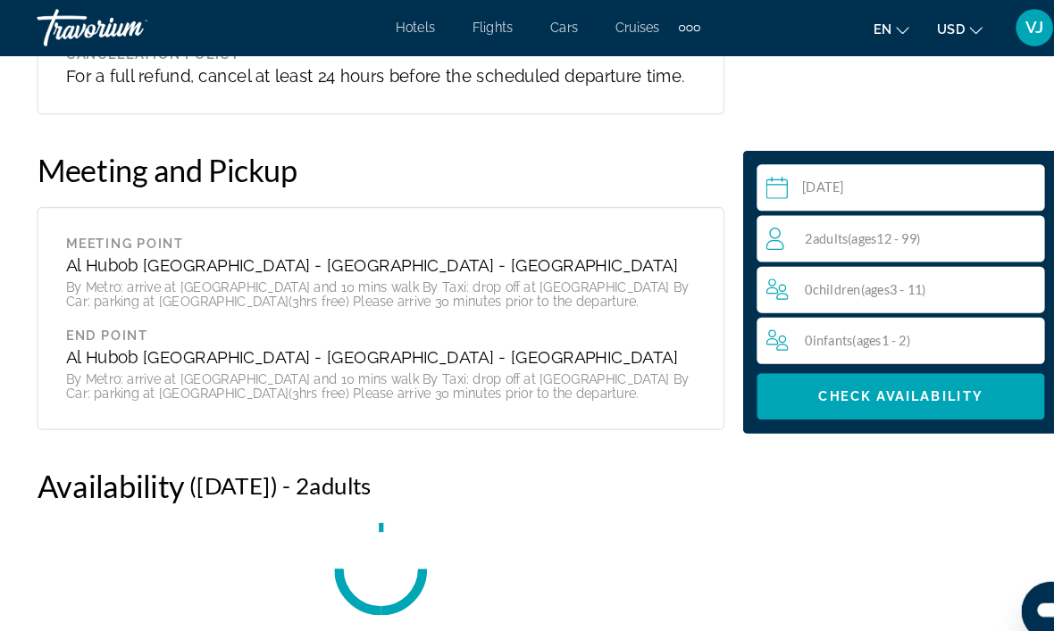
scroll to position [3468, 0]
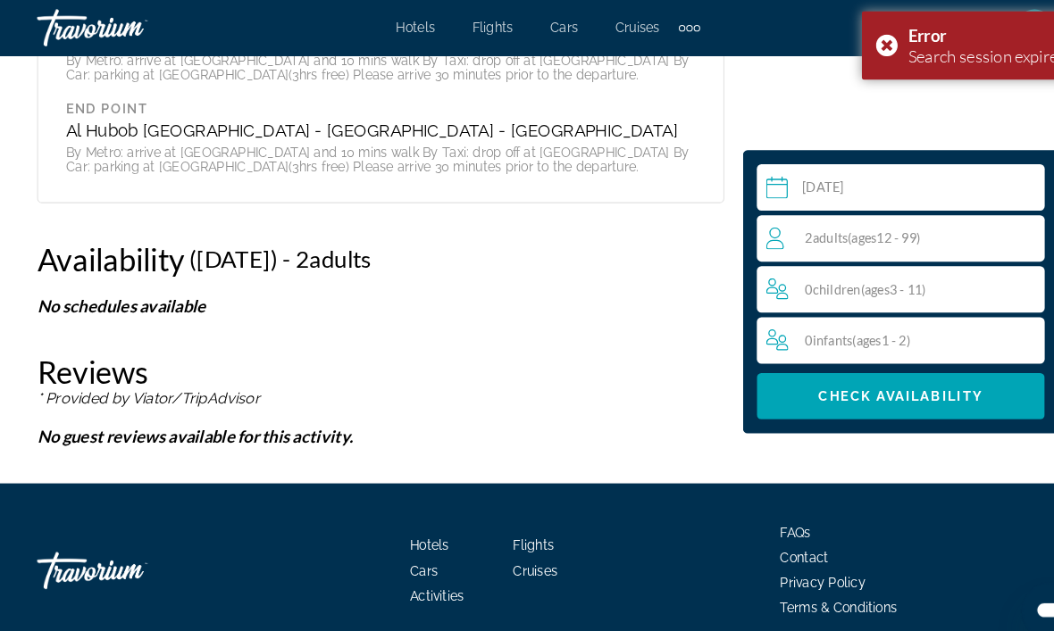
click at [826, 179] on input "**********" at bounding box center [870, 183] width 284 height 50
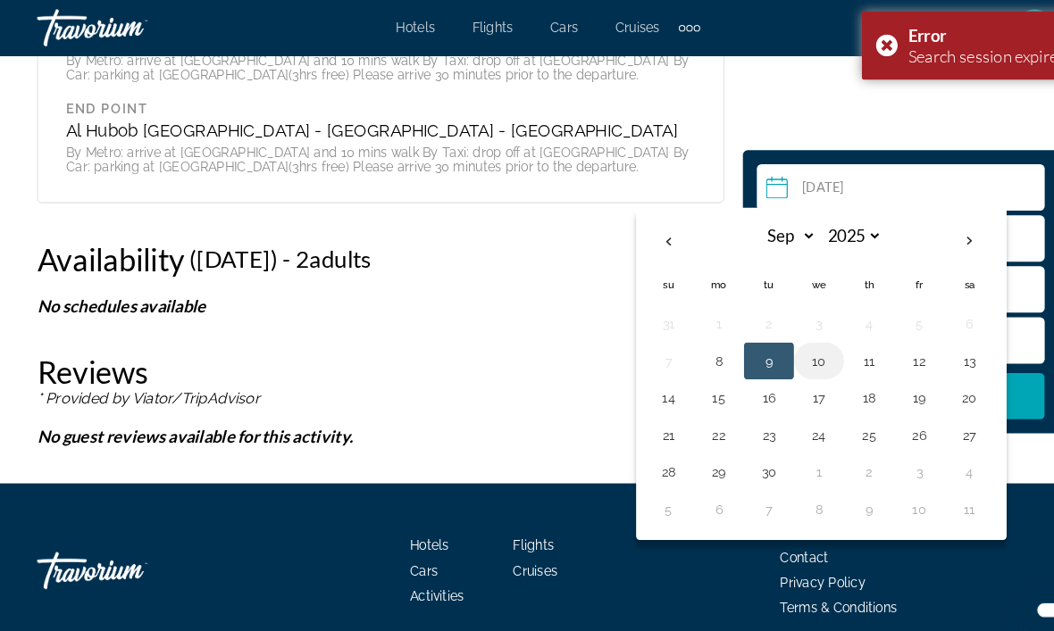
click at [782, 347] on button "10" at bounding box center [787, 347] width 29 height 25
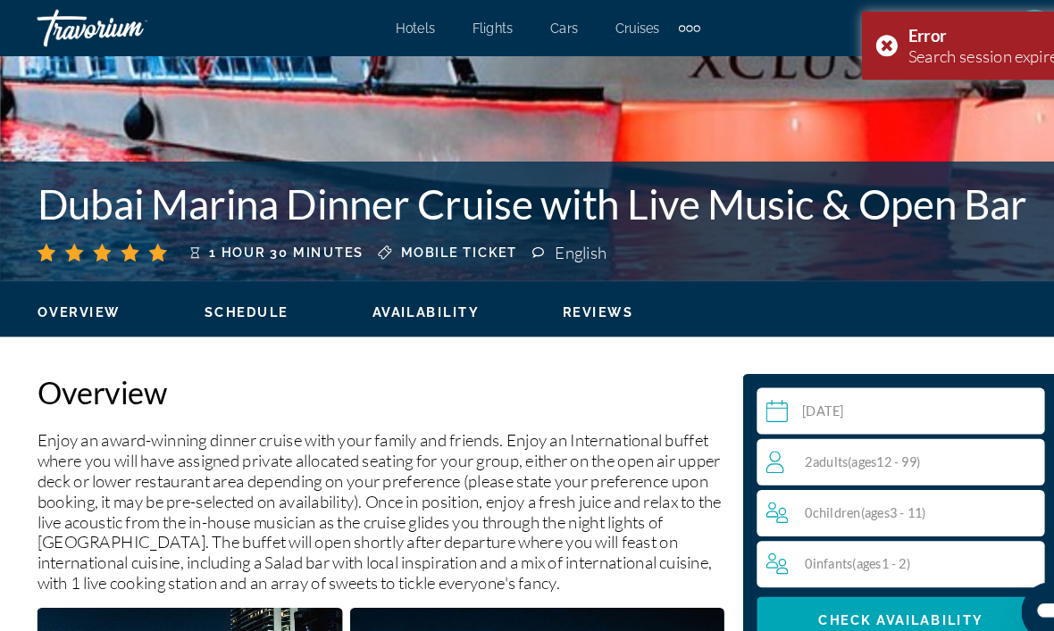
scroll to position [630, 0]
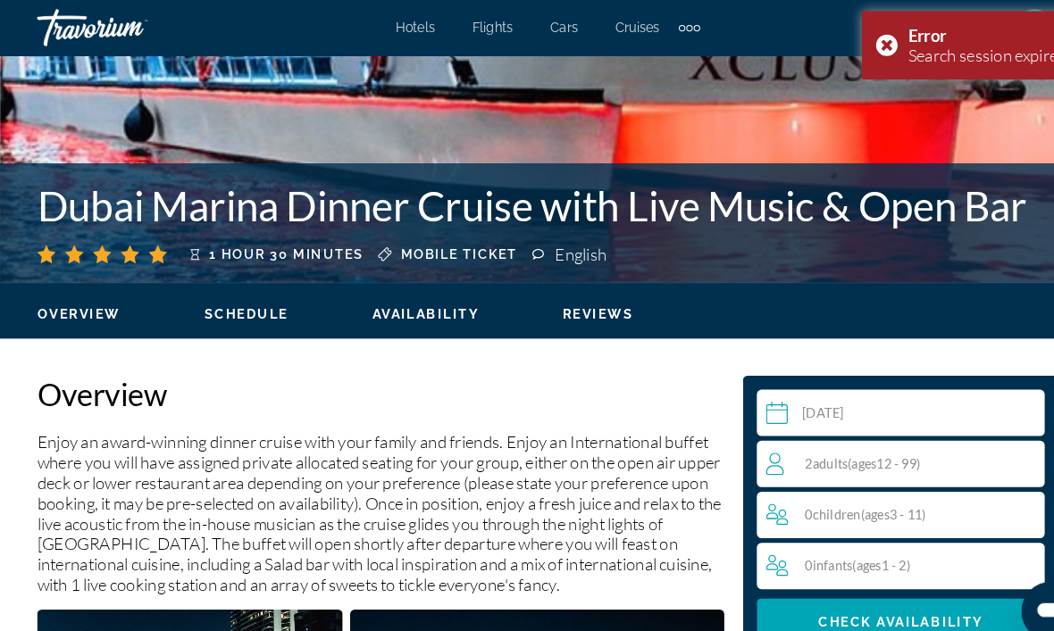
click at [850, 398] on input "**********" at bounding box center [870, 400] width 284 height 50
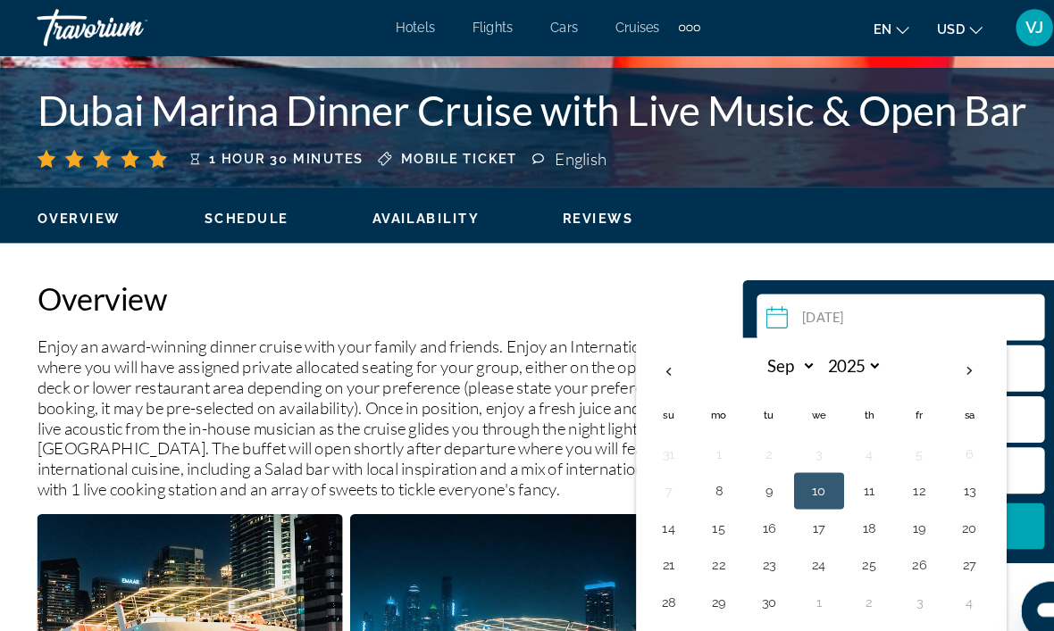
scroll to position [728, 0]
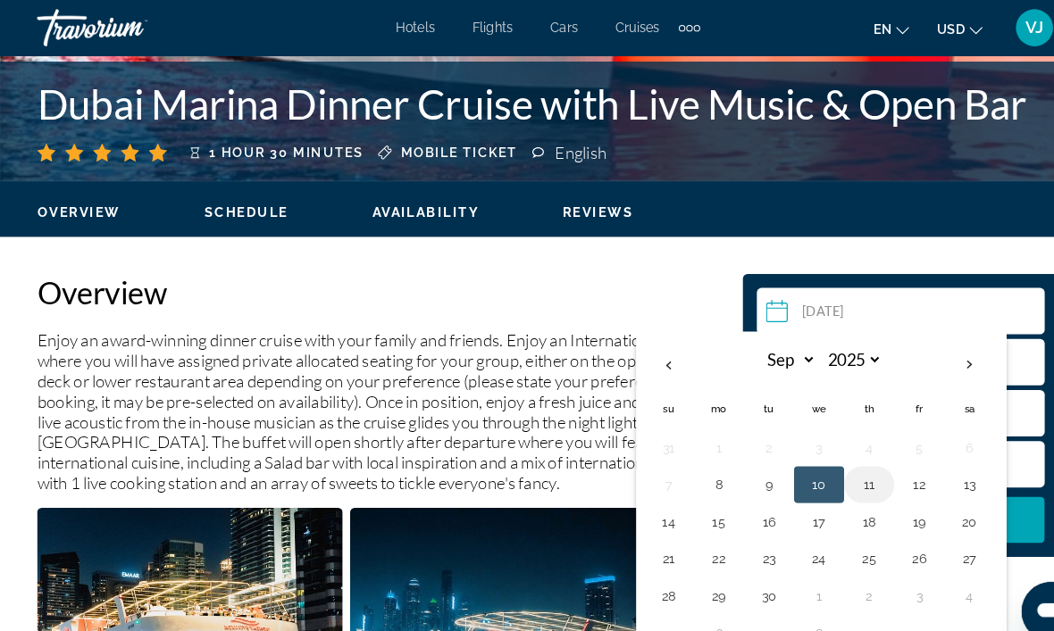
click at [841, 463] on button "11" at bounding box center [836, 466] width 29 height 25
type input "**********"
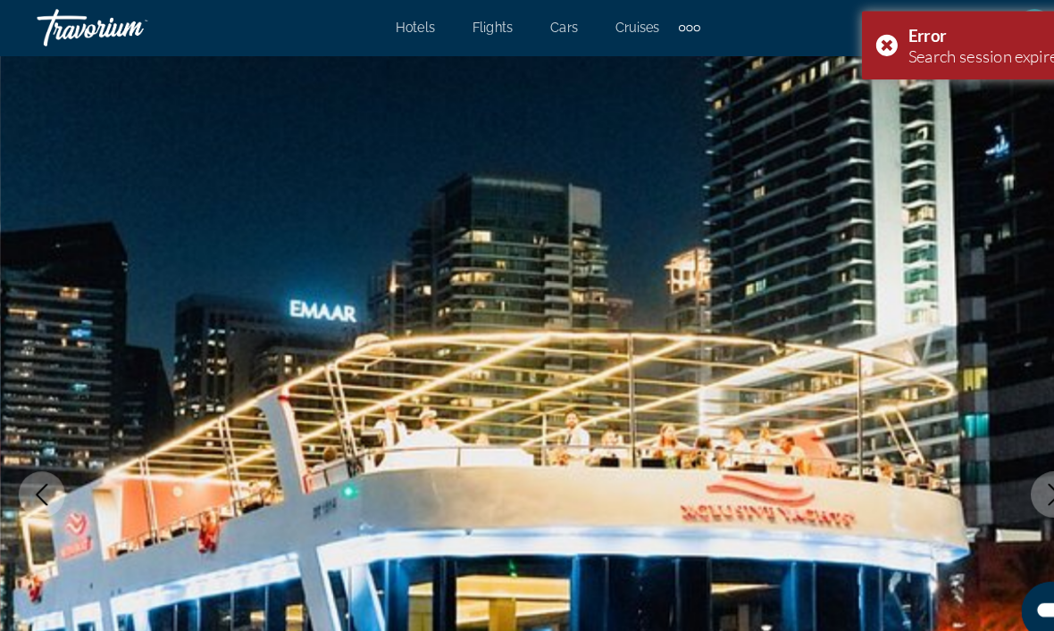
scroll to position [0, 0]
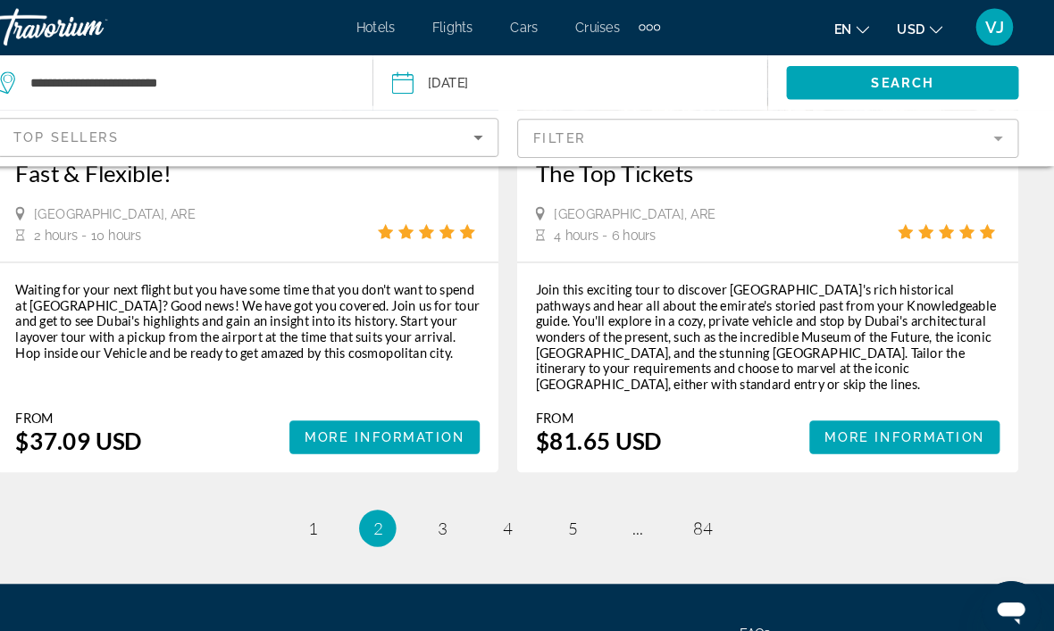
scroll to position [3949, 0]
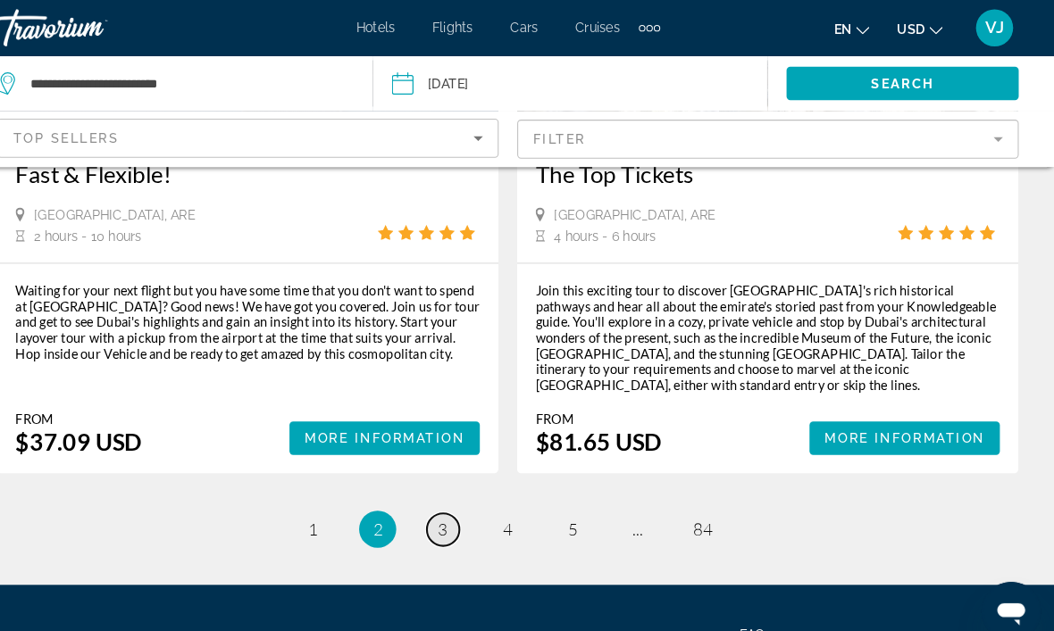
click at [449, 494] on link "page 3" at bounding box center [464, 509] width 31 height 31
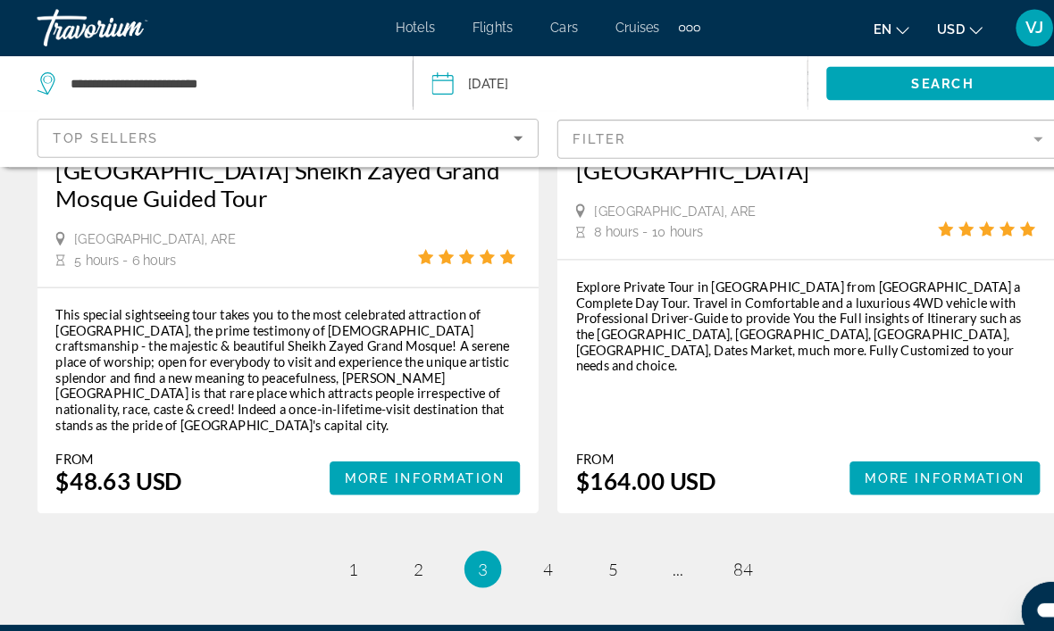
scroll to position [4086, 0]
click at [527, 538] on span "4" at bounding box center [526, 548] width 9 height 20
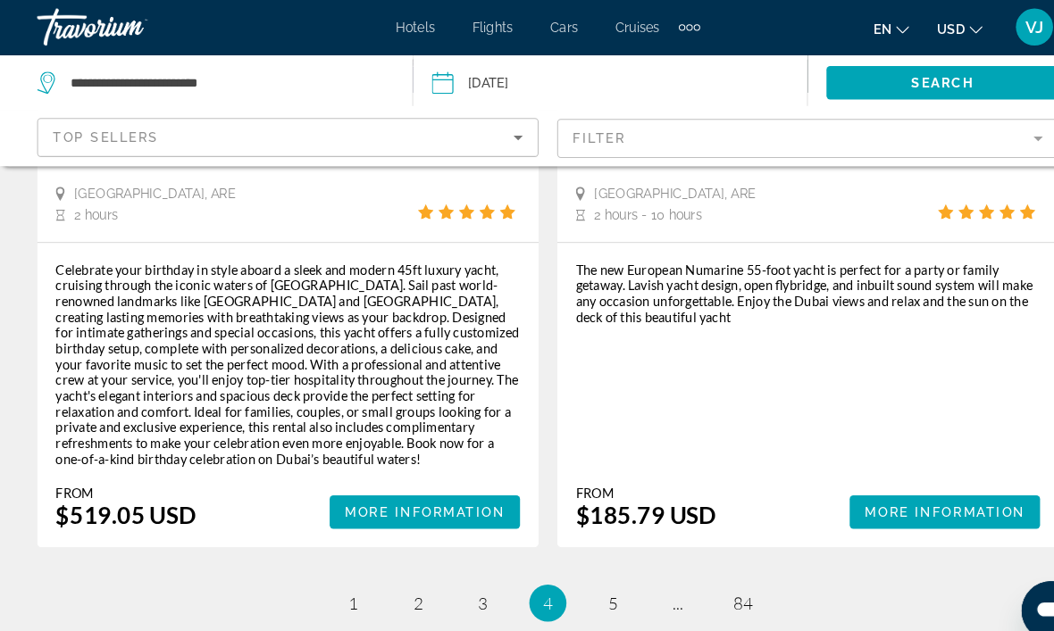
scroll to position [4120, 0]
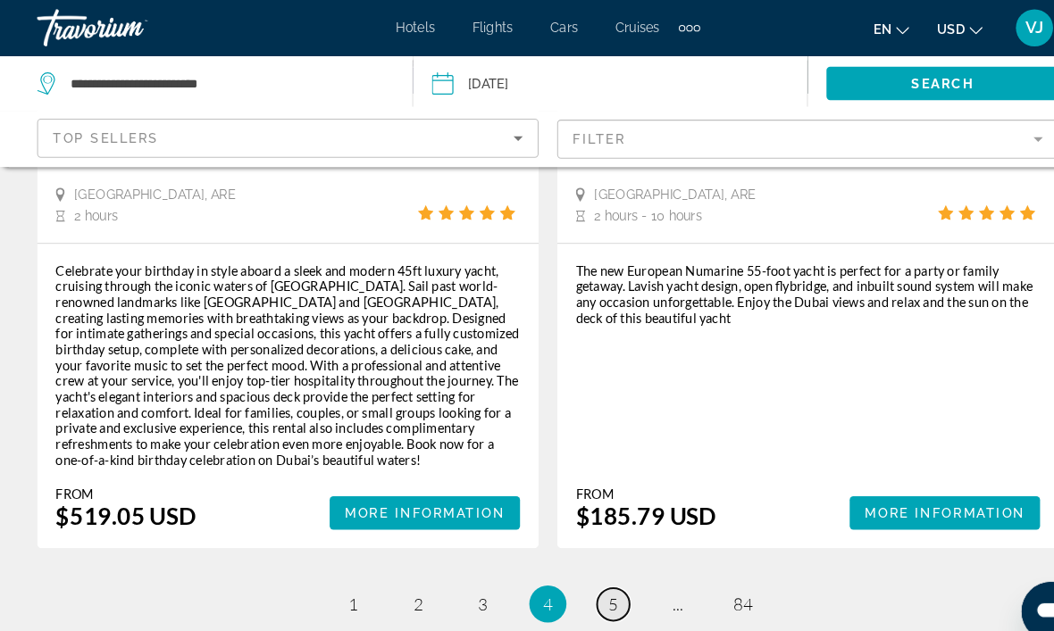
click at [593, 572] on span "5" at bounding box center [589, 582] width 9 height 20
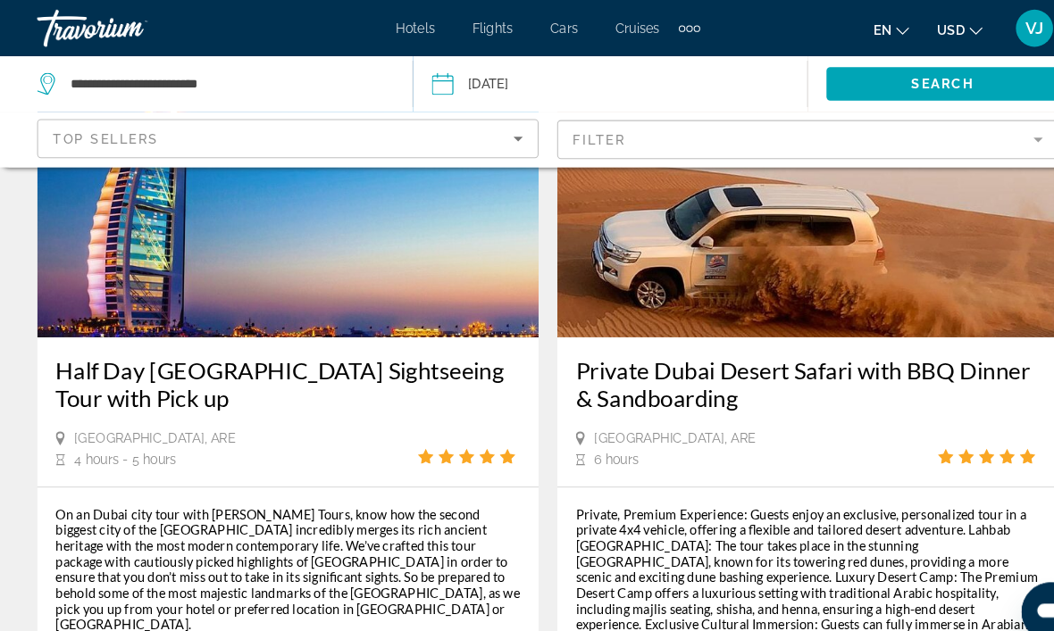
scroll to position [3953, 0]
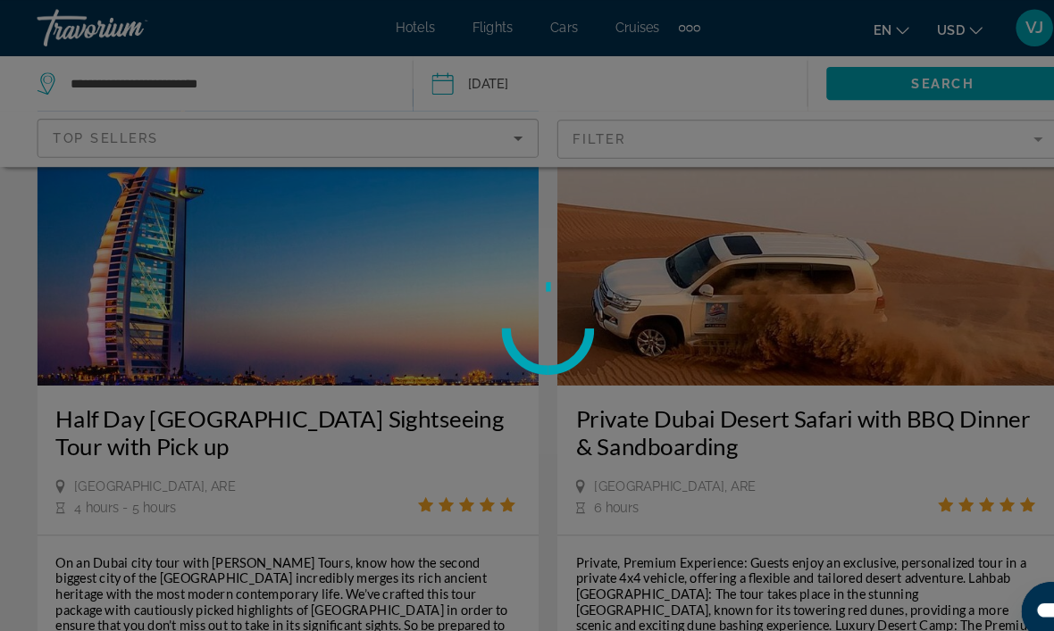
scroll to position [3619, 0]
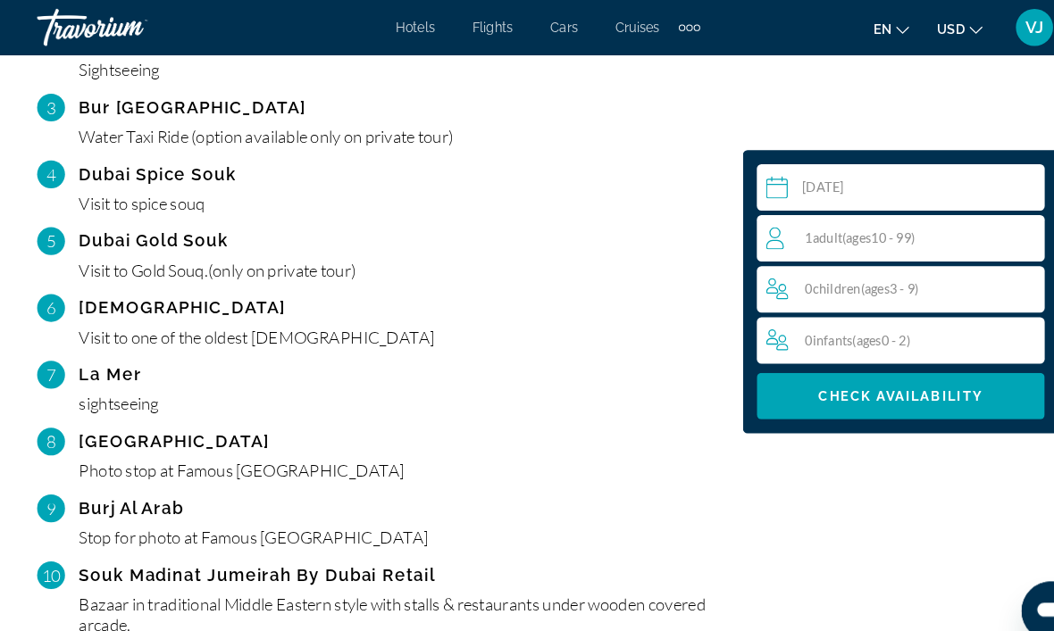
scroll to position [2183, 0]
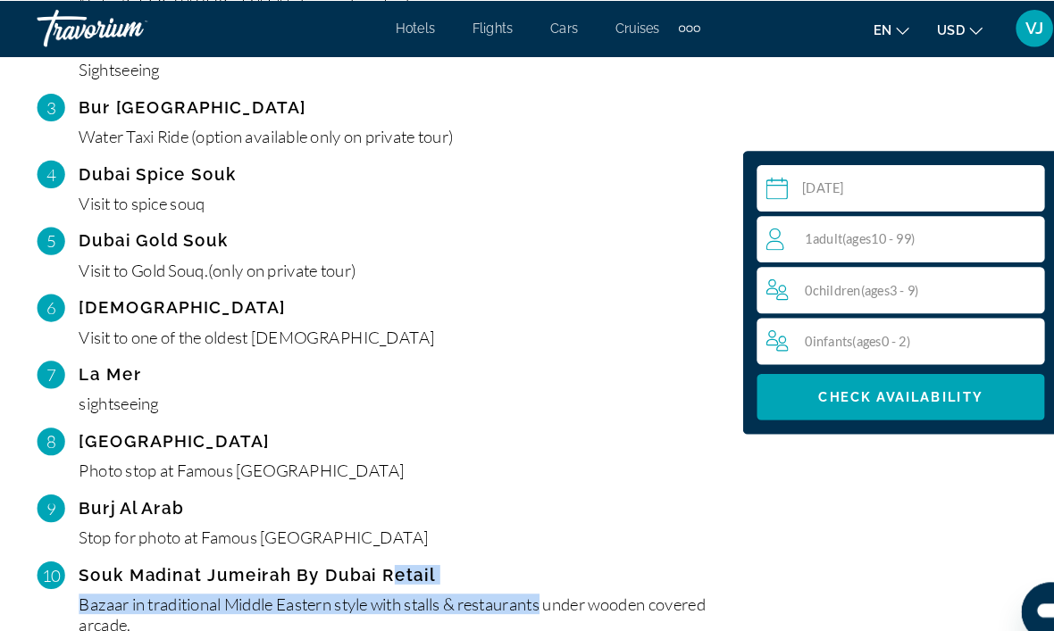
click at [567, 415] on div "[GEOGRAPHIC_DATA]" at bounding box center [386, 424] width 621 height 18
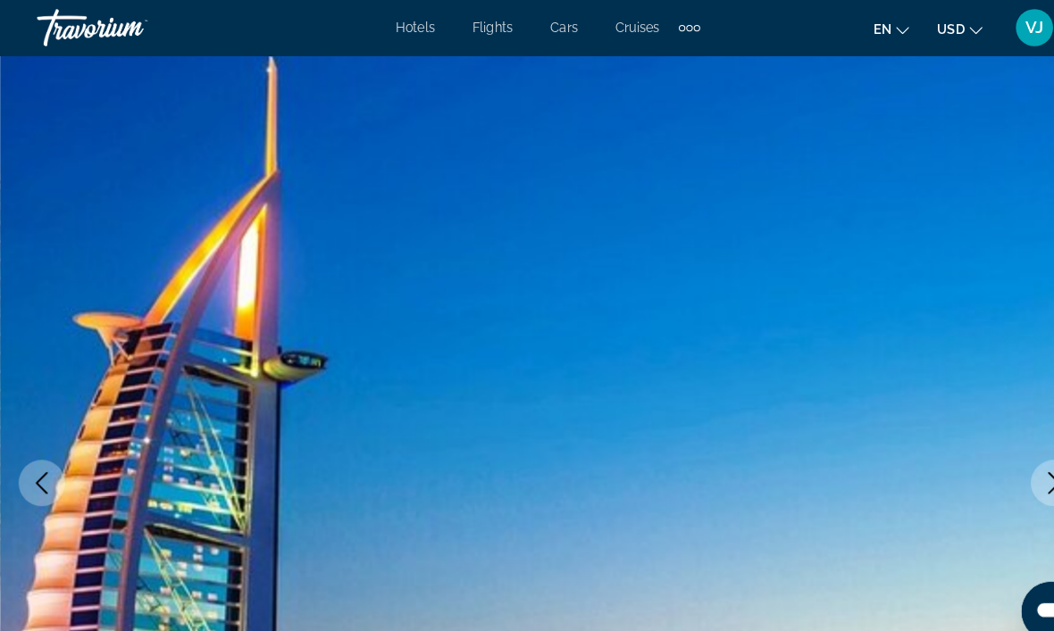
scroll to position [0, 0]
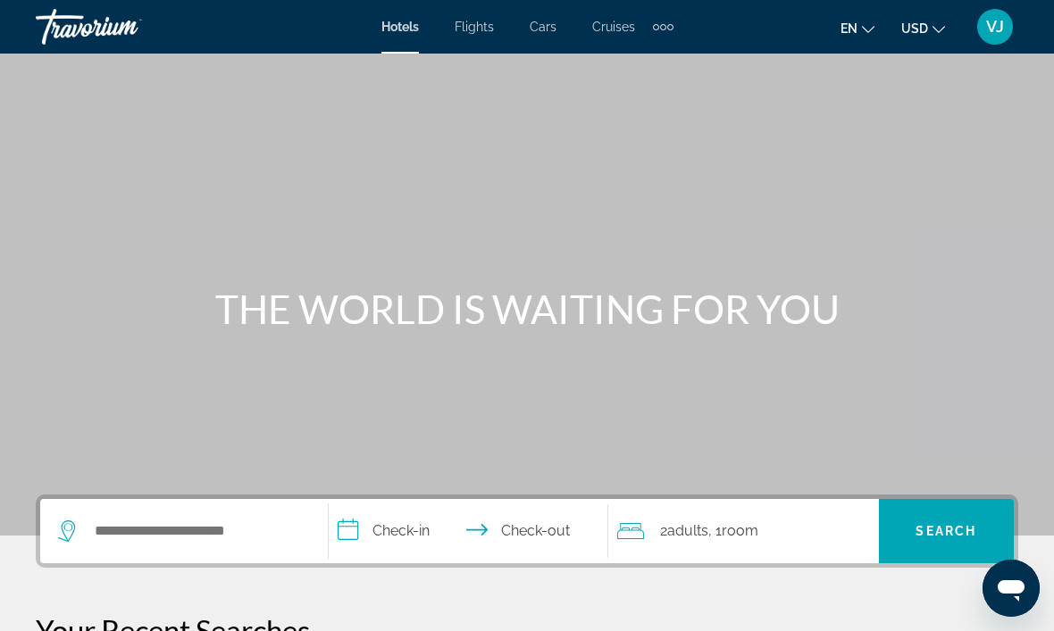
click at [669, 29] on div "Extra navigation items" at bounding box center [670, 27] width 6 height 6
click at [641, 65] on span "Activities" at bounding box center [633, 60] width 52 height 14
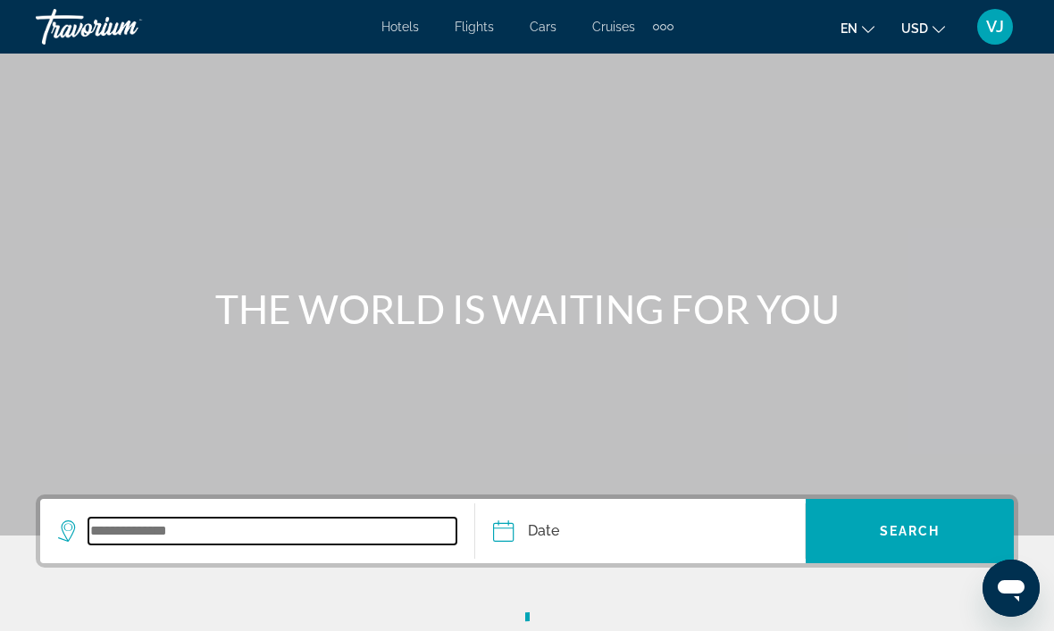
click at [188, 537] on input "Search widget" at bounding box center [272, 531] width 368 height 27
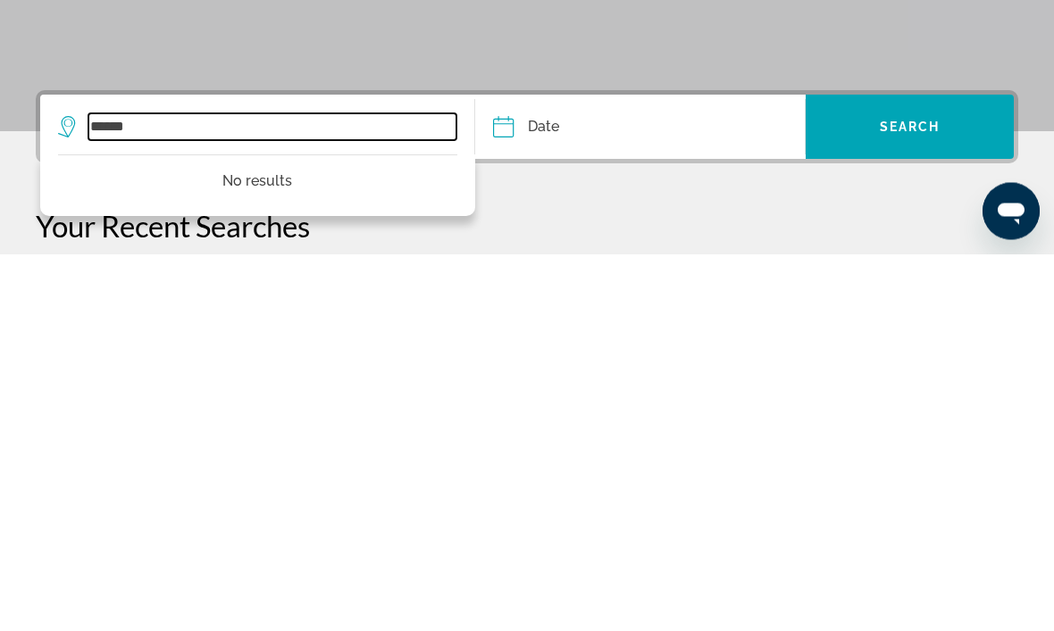
type input "*****"
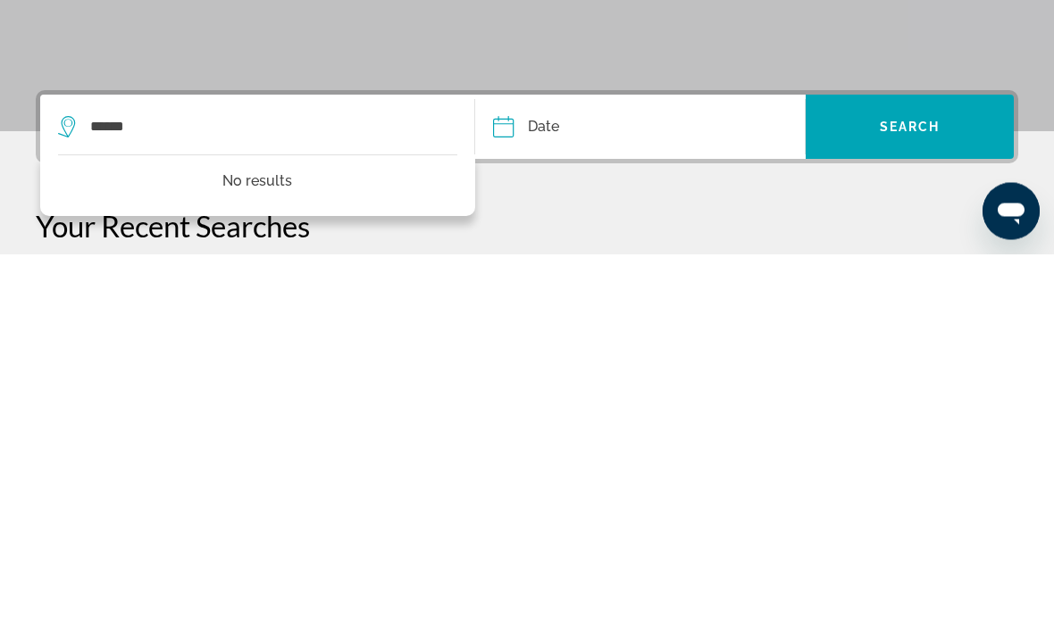
click at [639, 472] on input "Date" at bounding box center [569, 507] width 163 height 70
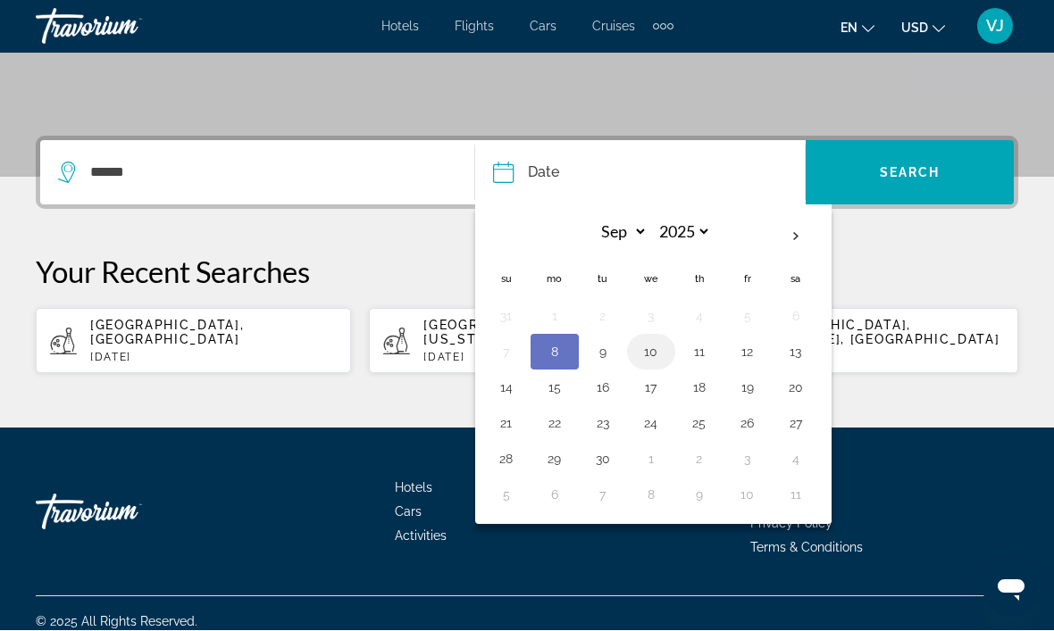
click at [648, 354] on button "10" at bounding box center [651, 352] width 29 height 25
type input "**********"
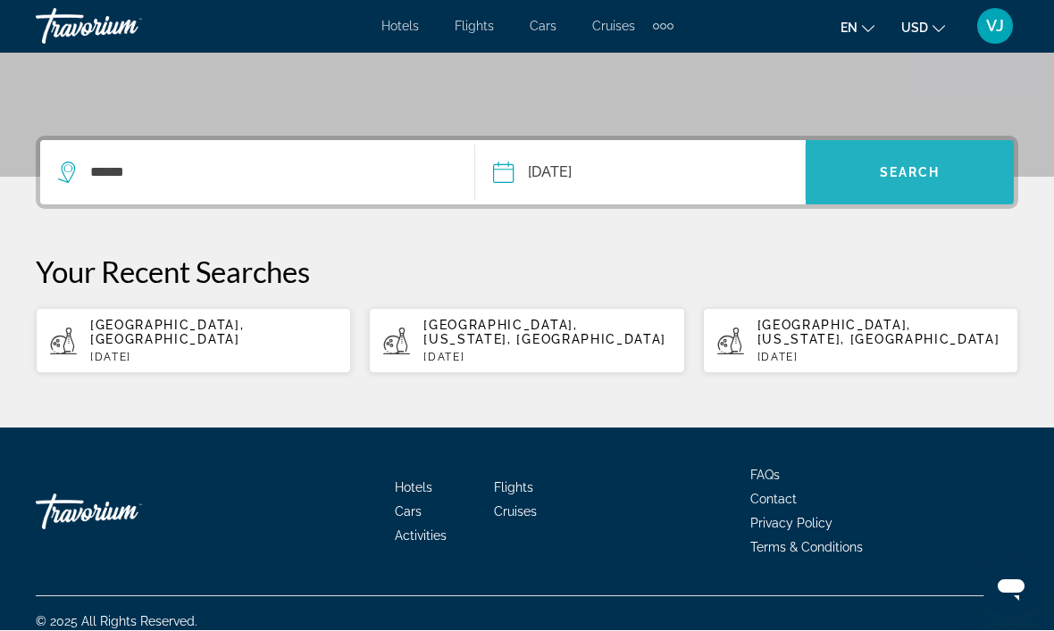
click at [916, 171] on span "Search" at bounding box center [910, 173] width 61 height 14
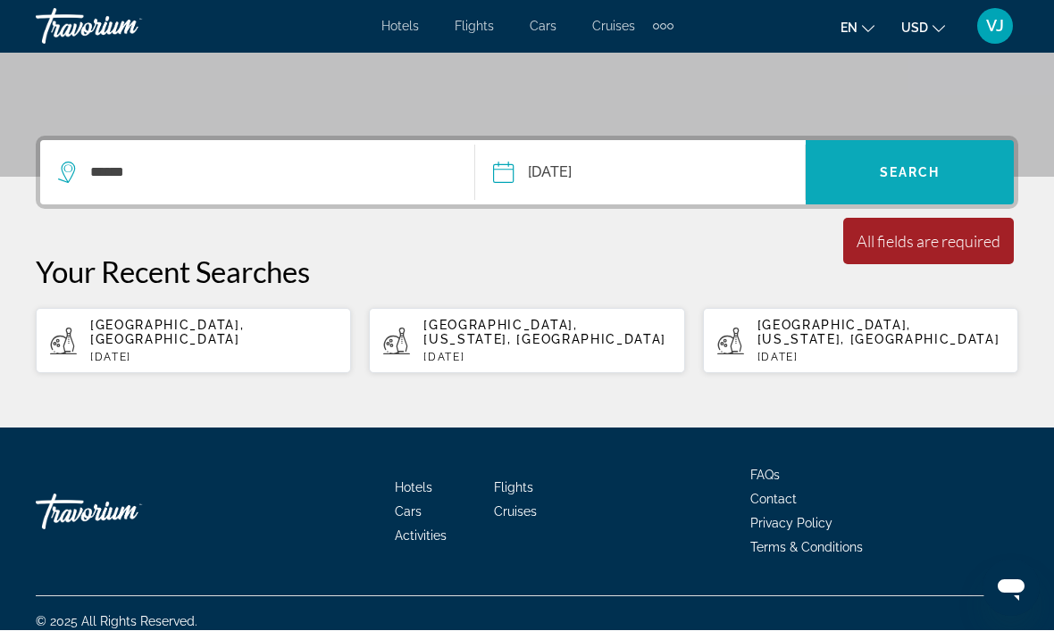
click at [955, 172] on span "Search widget" at bounding box center [910, 173] width 208 height 43
click at [961, 171] on span "Search widget" at bounding box center [910, 173] width 208 height 43
click at [729, 289] on div "Your Recent Searches Dubai, United Arab Emirates Tue, 09 Sep Dallas, Texas, USA…" at bounding box center [527, 315] width 982 height 121
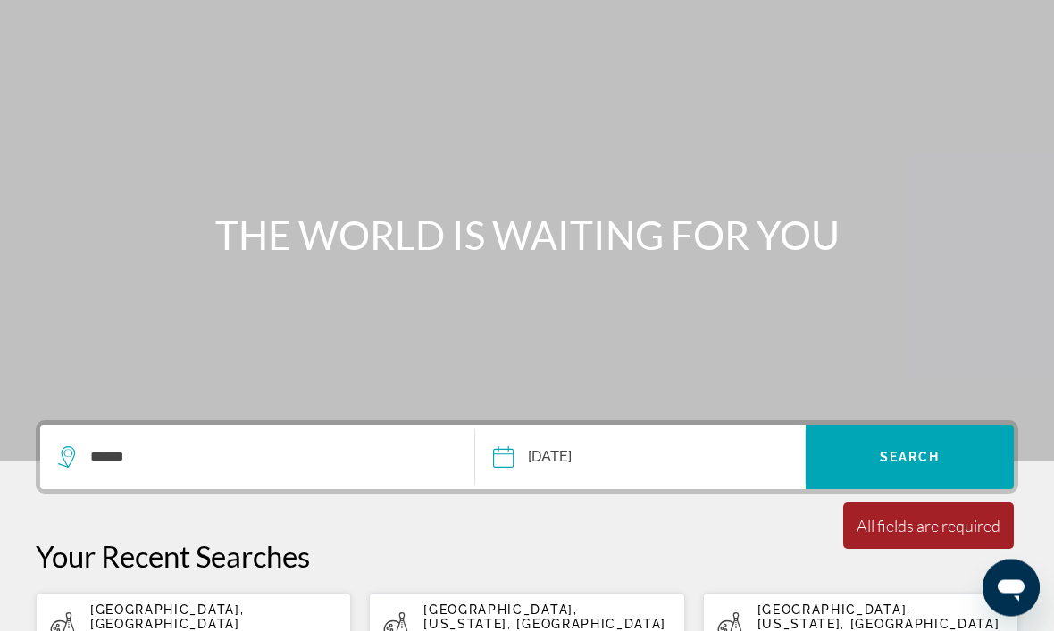
scroll to position [0, 0]
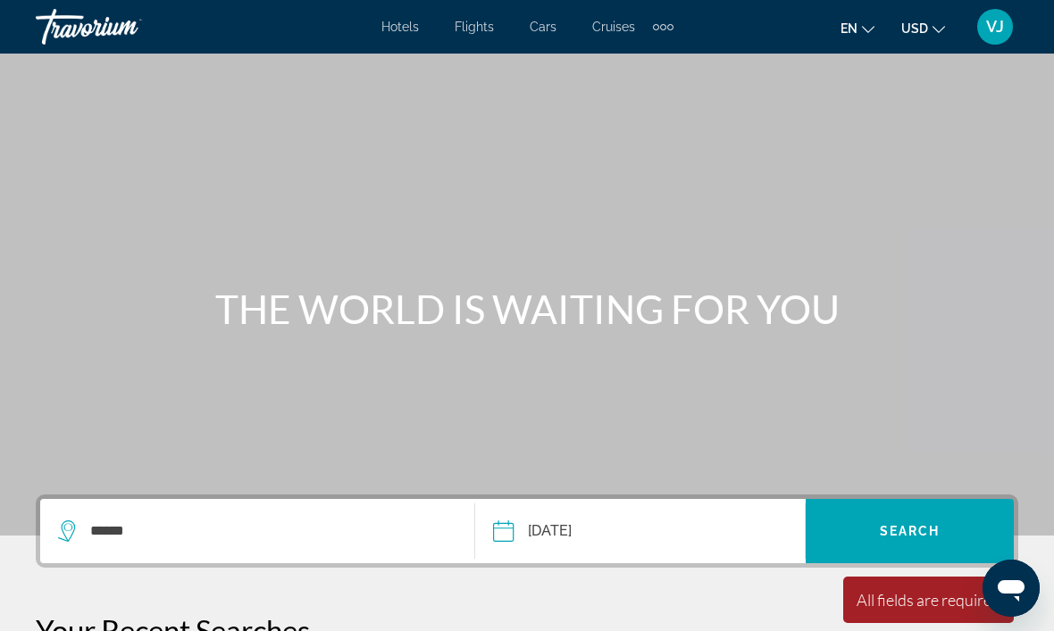
click at [866, 230] on div "Main content" at bounding box center [527, 268] width 1054 height 536
click at [860, 237] on div "Main content" at bounding box center [527, 268] width 1054 height 536
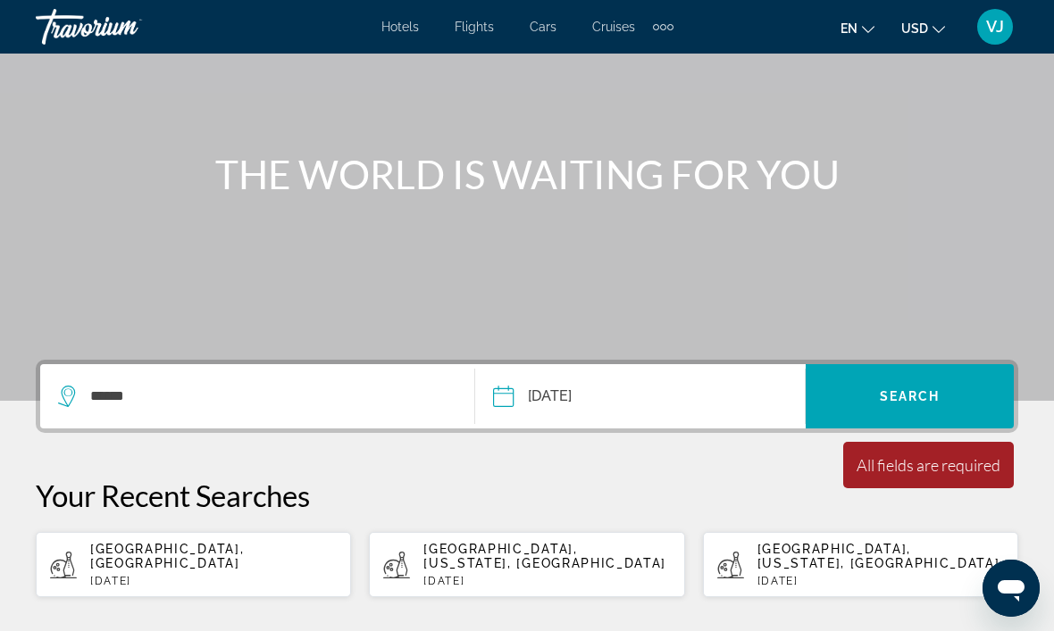
scroll to position [191, 0]
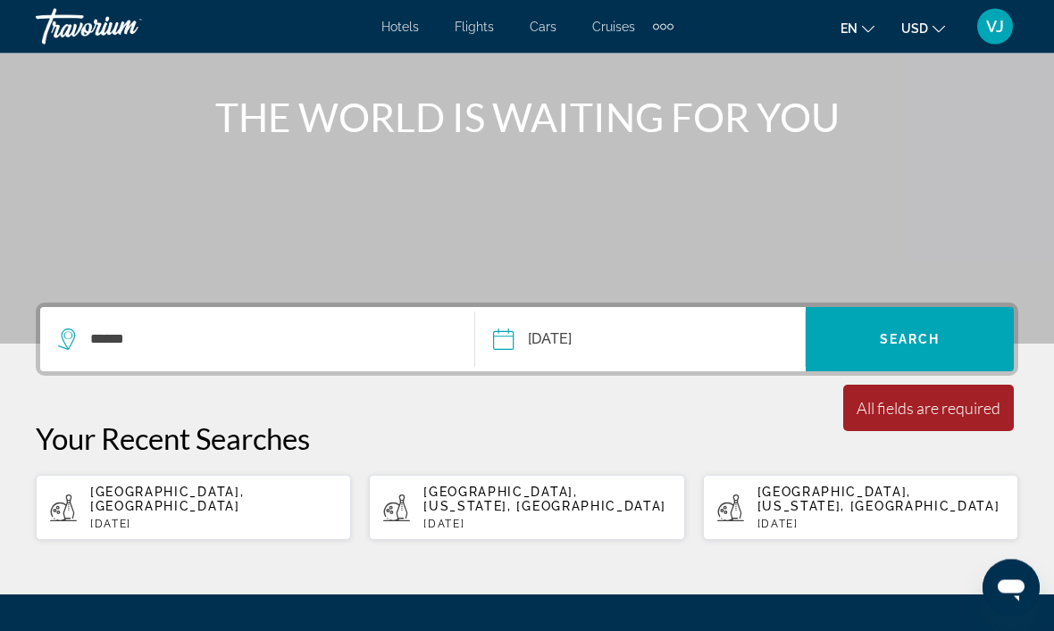
click at [918, 409] on div "All fields are required" at bounding box center [928, 409] width 144 height 20
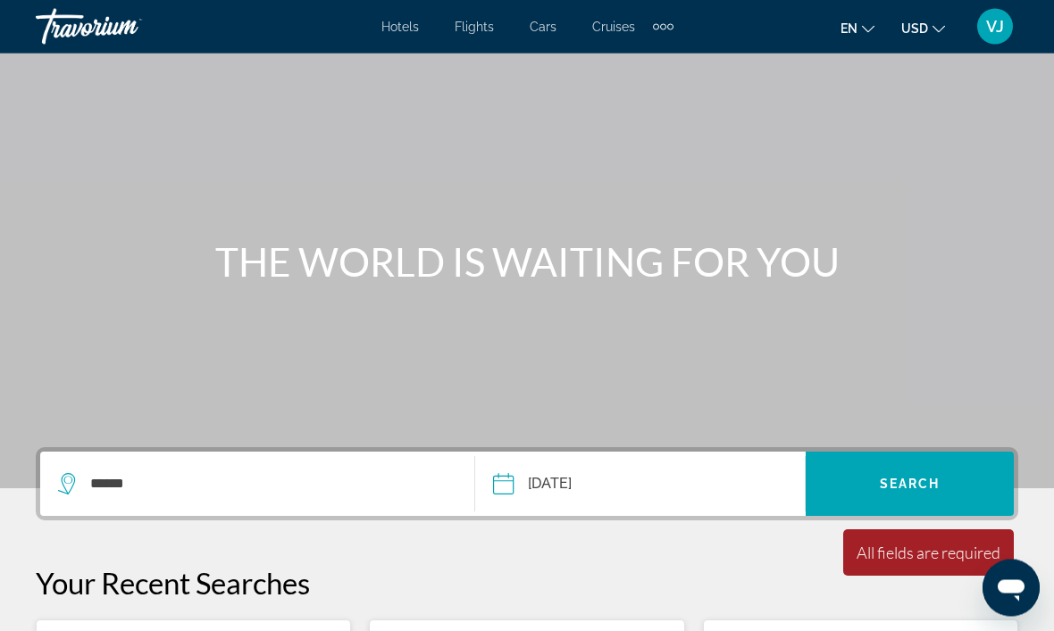
scroll to position [0, 0]
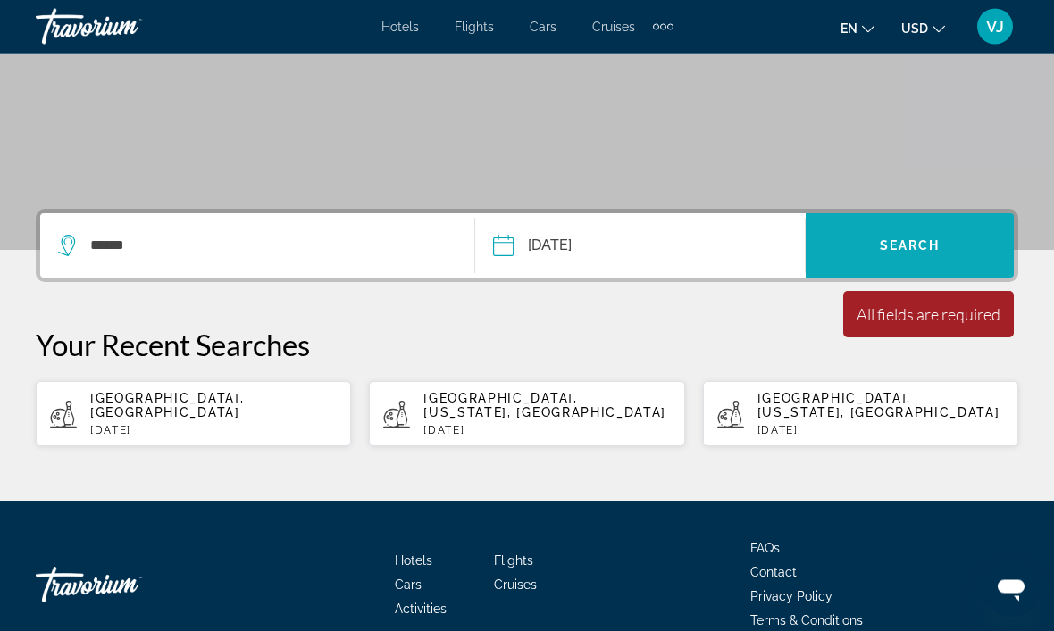
click at [931, 240] on span "Search" at bounding box center [910, 246] width 61 height 14
click at [907, 261] on span "Search widget" at bounding box center [910, 245] width 208 height 43
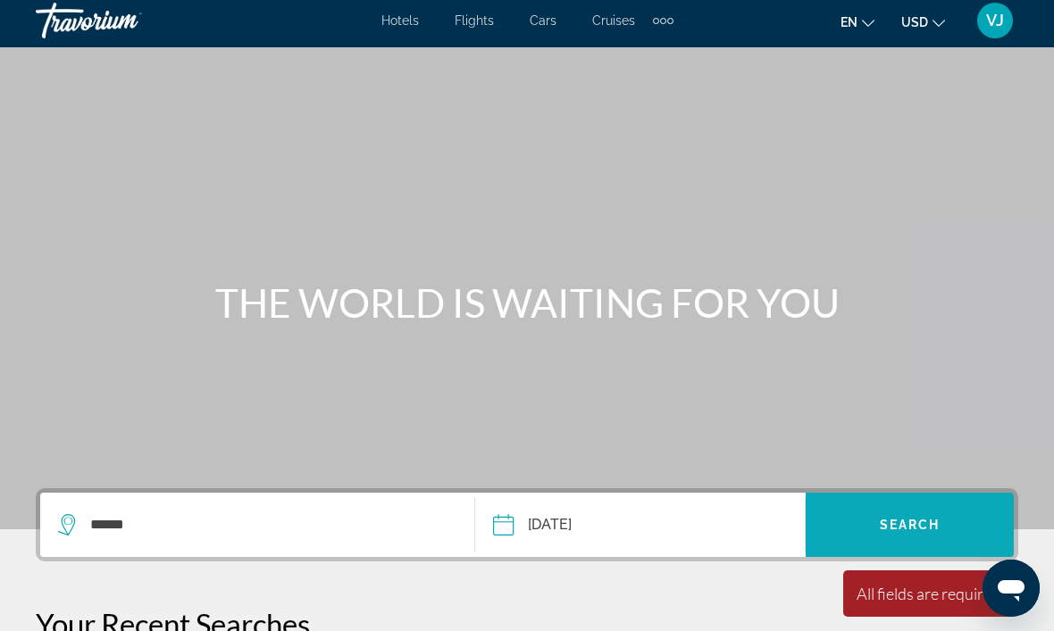
scroll to position [0, 0]
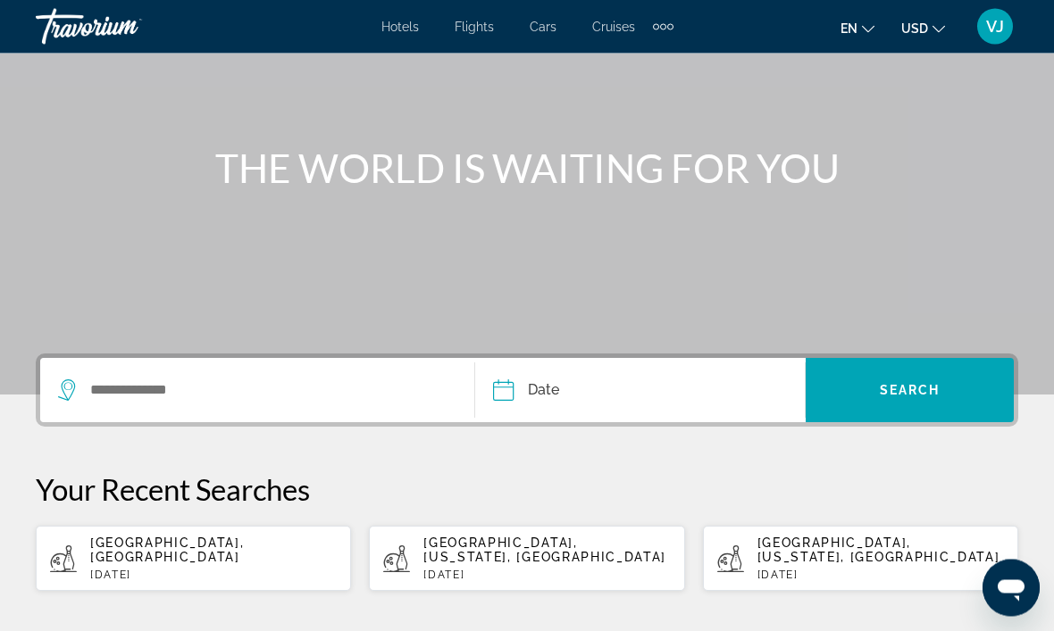
scroll to position [142, 0]
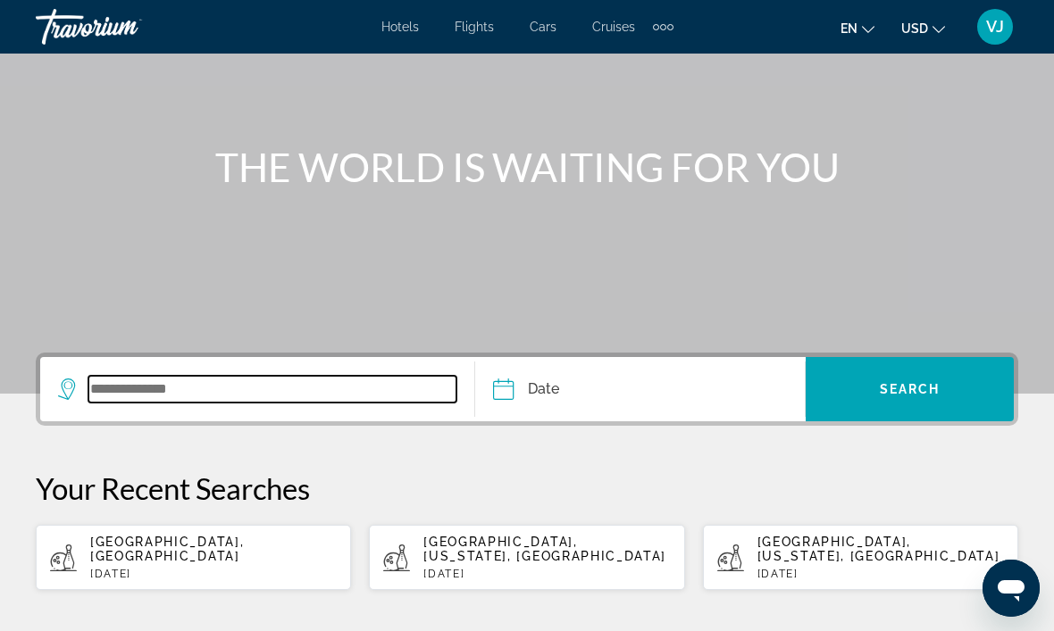
click at [336, 386] on input "Search widget" at bounding box center [272, 389] width 368 height 27
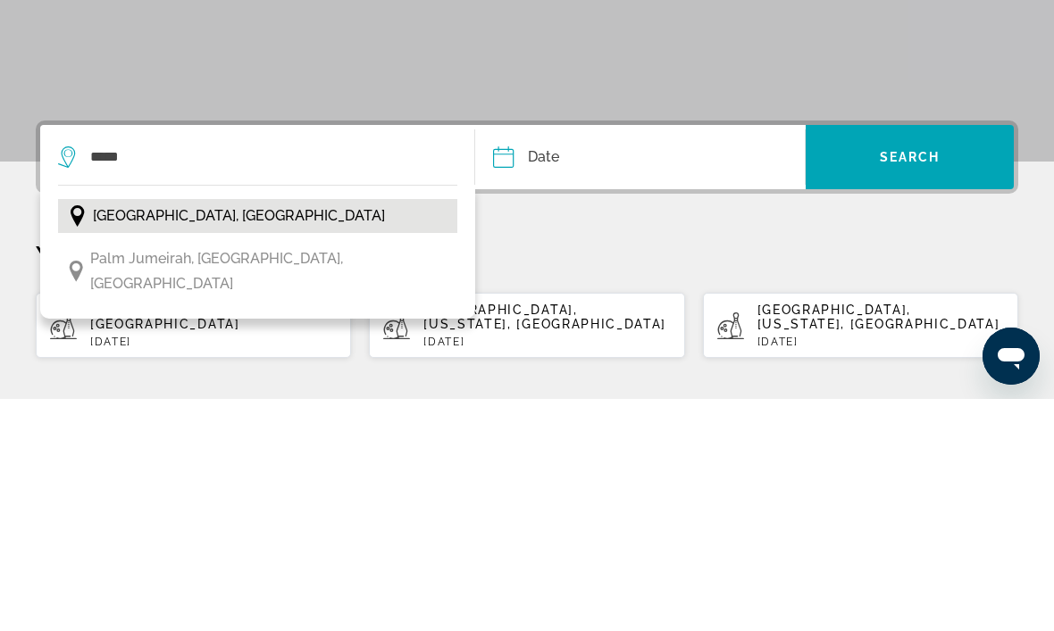
click at [276, 436] on span "[GEOGRAPHIC_DATA], [GEOGRAPHIC_DATA]" at bounding box center [239, 448] width 292 height 25
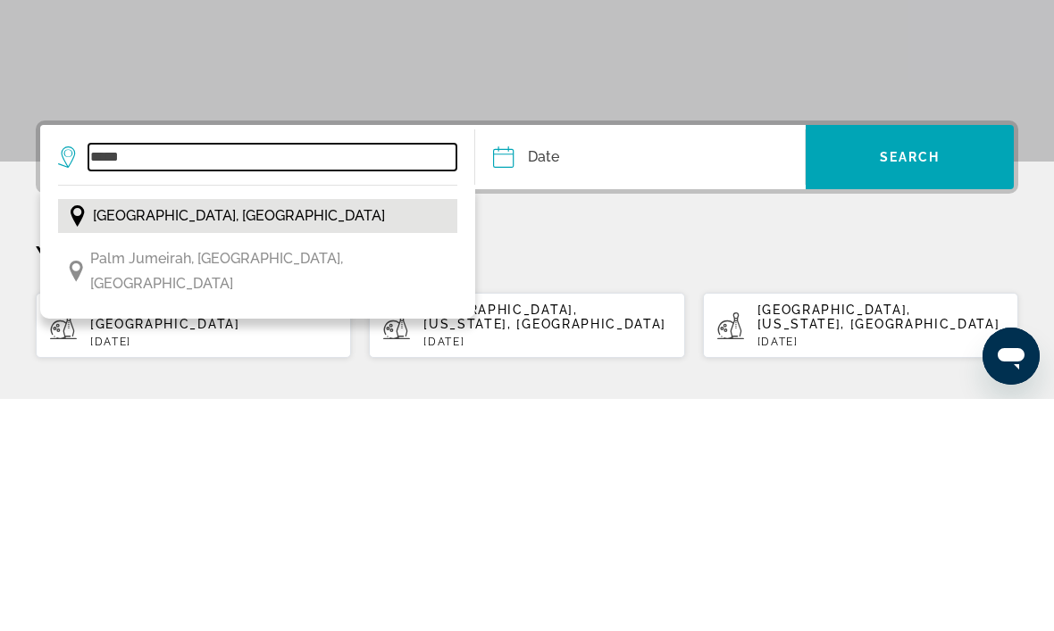
type input "**********"
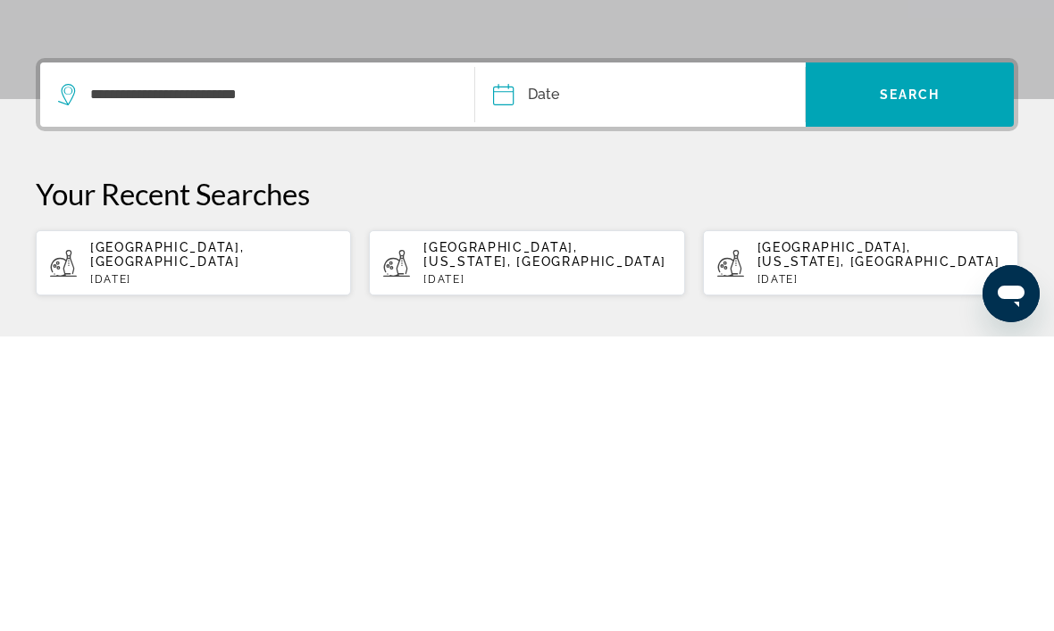
click at [676, 357] on button "Date Sep *** *** *** *** *** *** *** *** *** *** *** *** 2025 **** **** **** **…" at bounding box center [649, 389] width 312 height 64
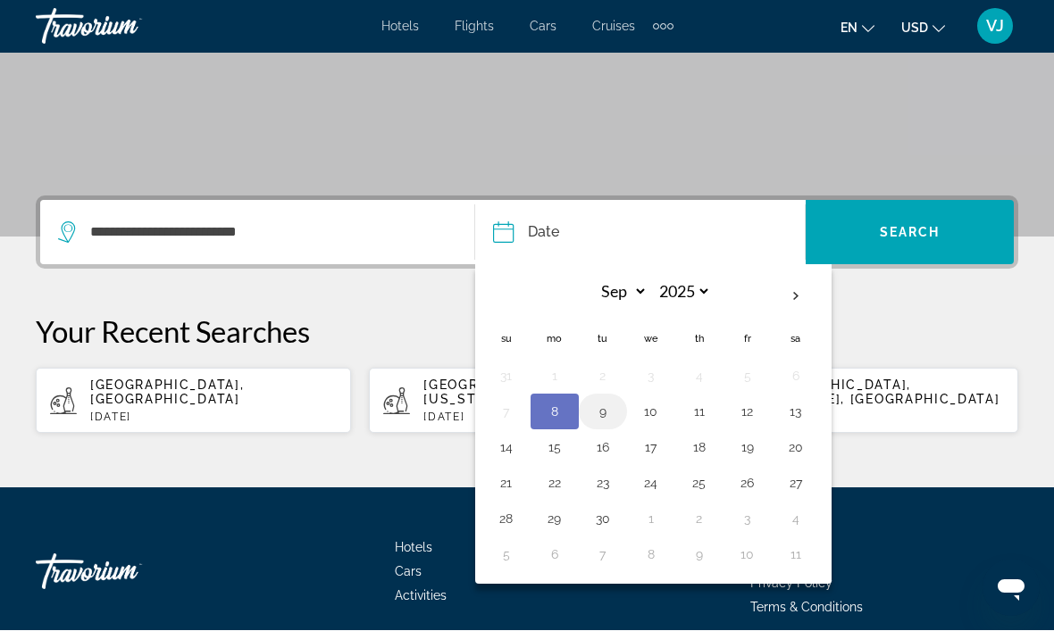
click at [605, 413] on button "9" at bounding box center [603, 412] width 29 height 25
type input "**********"
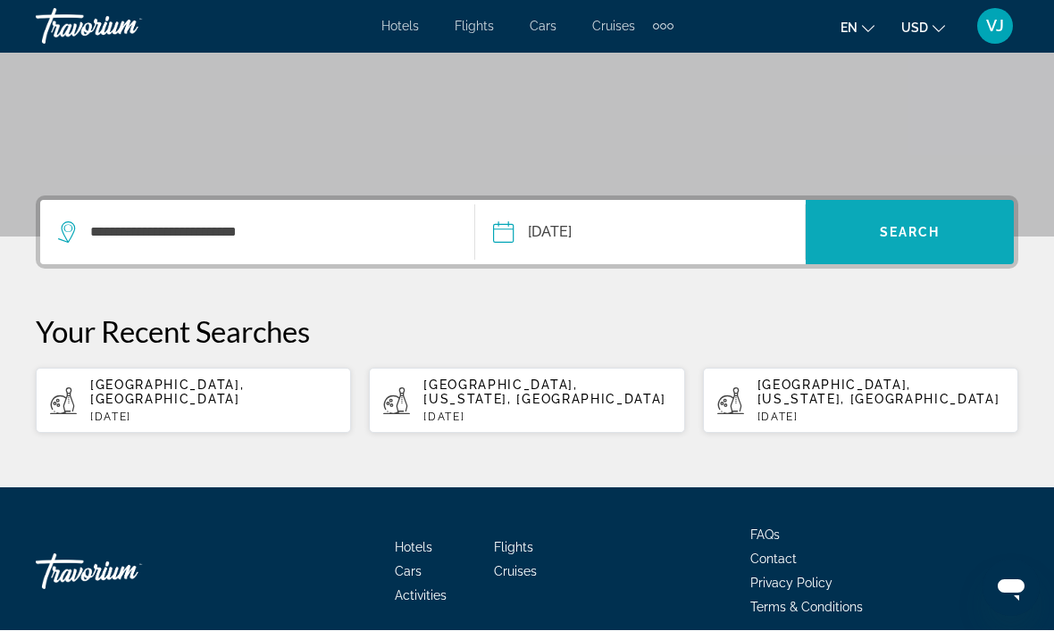
click at [905, 237] on span "Search" at bounding box center [910, 233] width 61 height 14
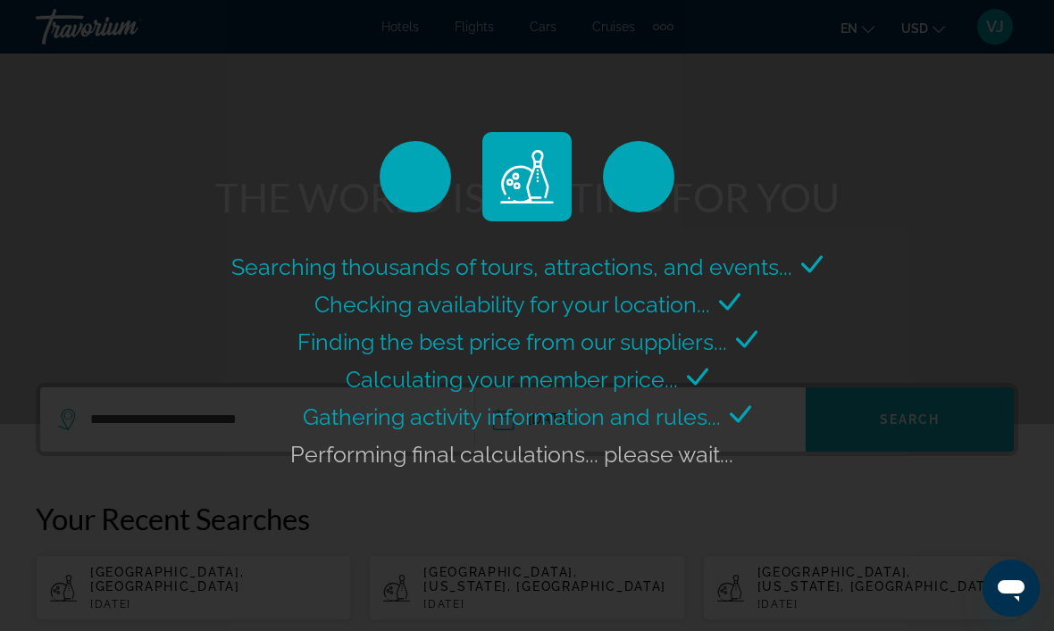
scroll to position [0, 0]
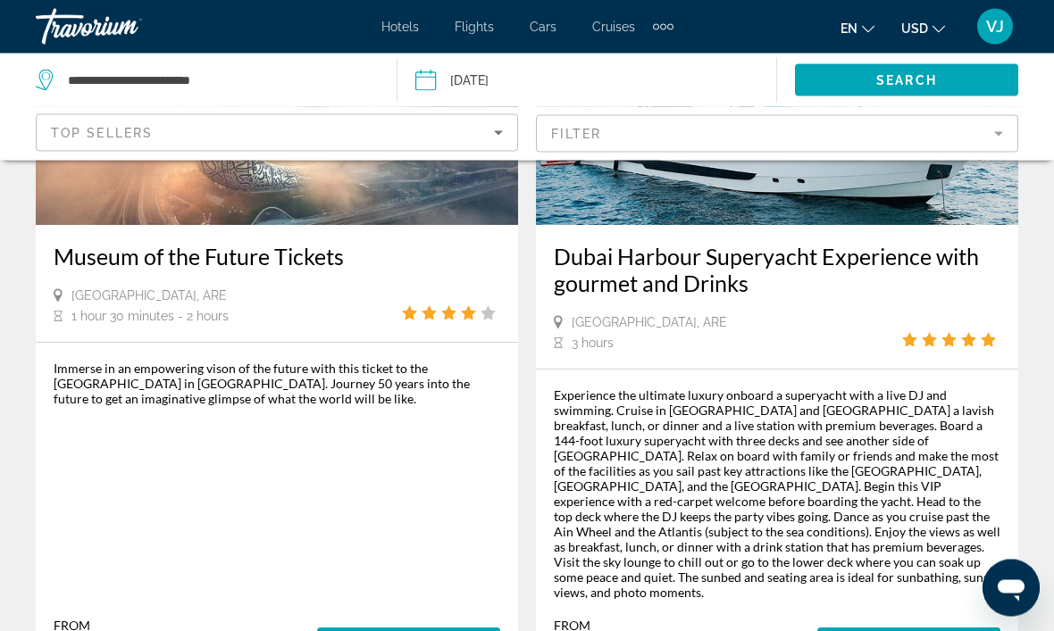
scroll to position [2493, 0]
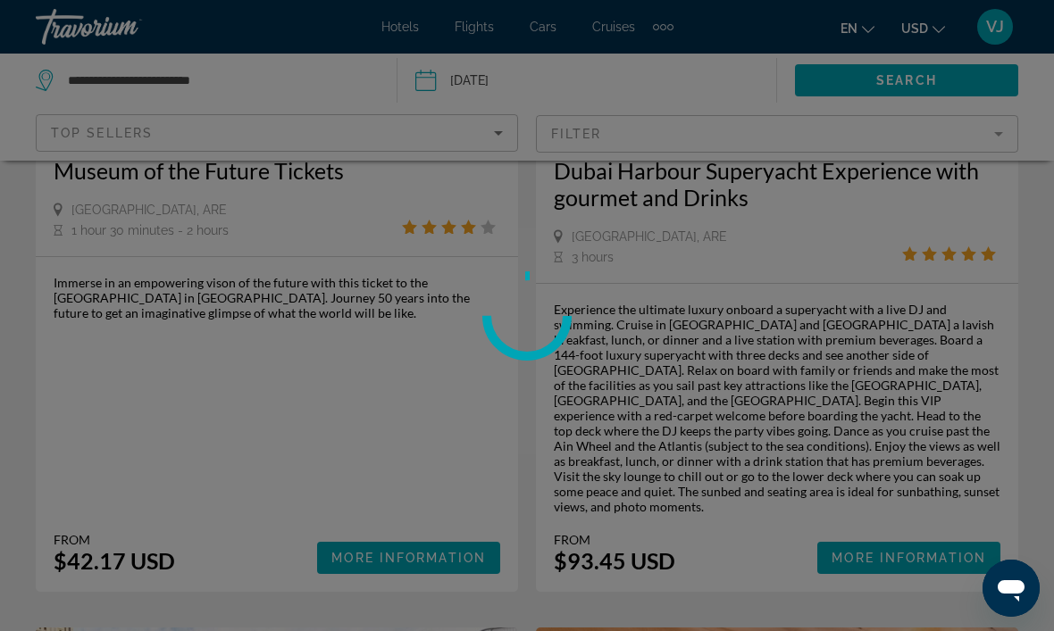
scroll to position [2582, 0]
